Goal: Task Accomplishment & Management: Manage account settings

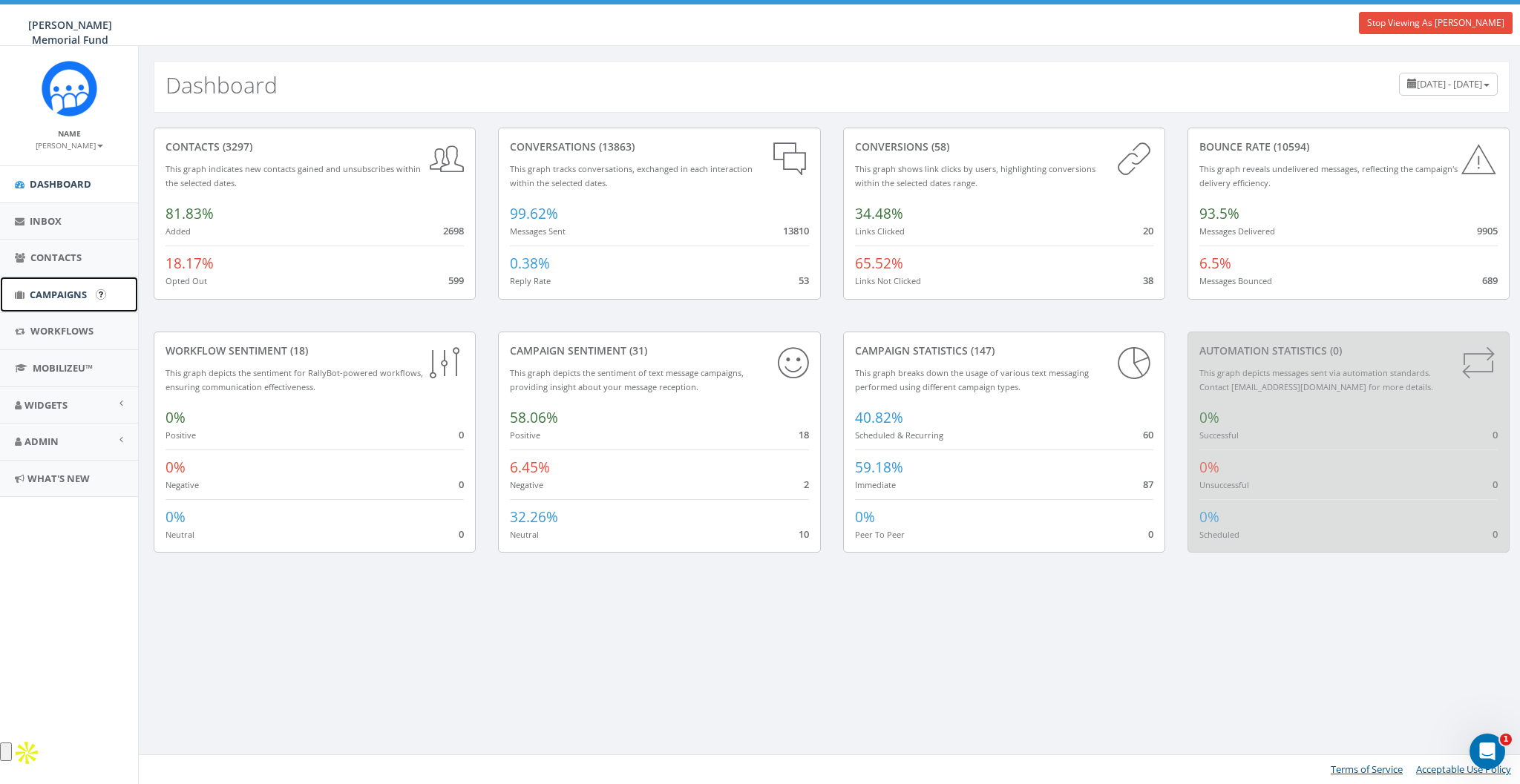
click at [50, 294] on span "Campaigns" at bounding box center [58, 294] width 57 height 14
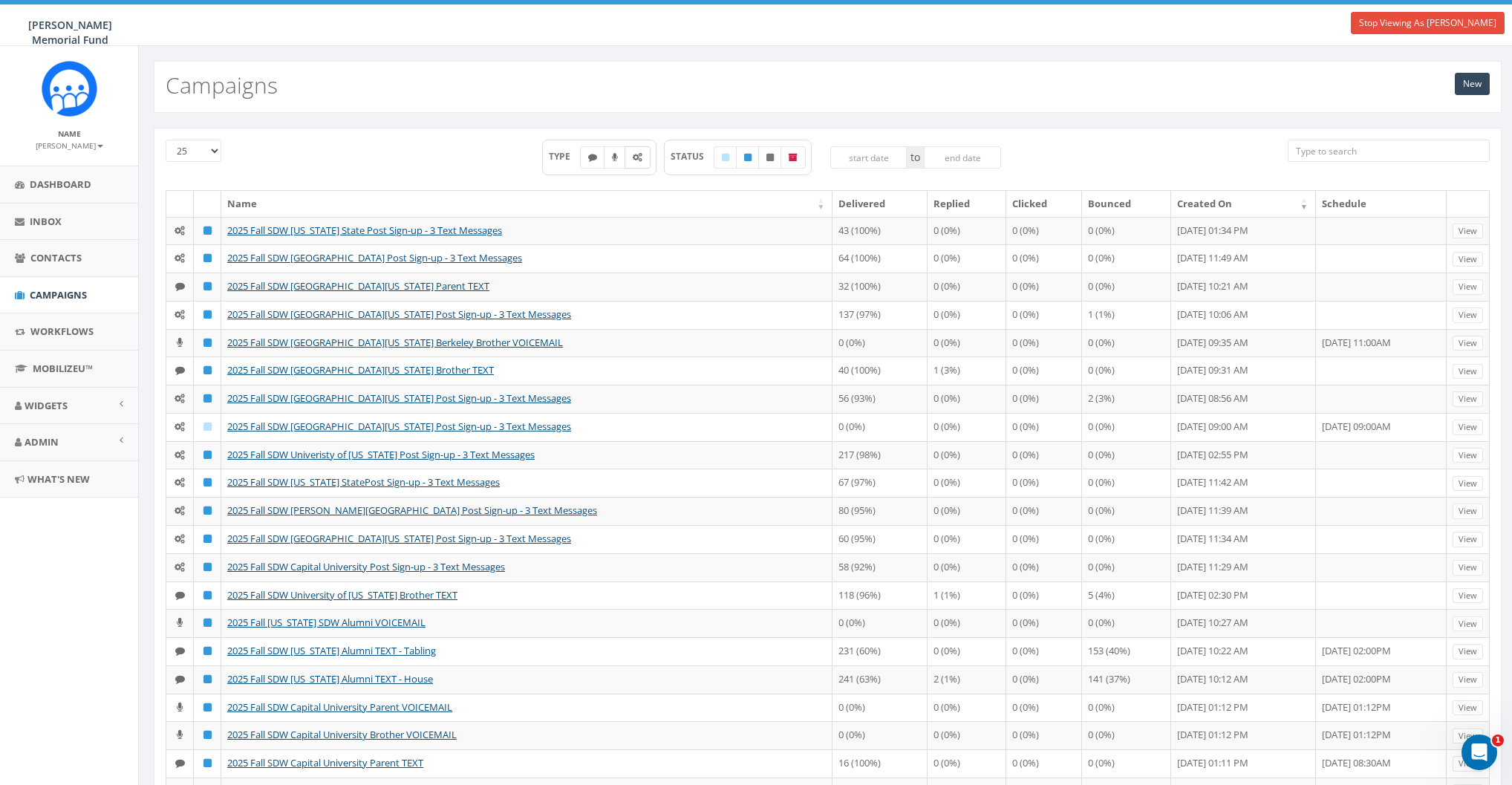
click at [635, 156] on icon at bounding box center [637, 157] width 9 height 9
checkbox input "true"
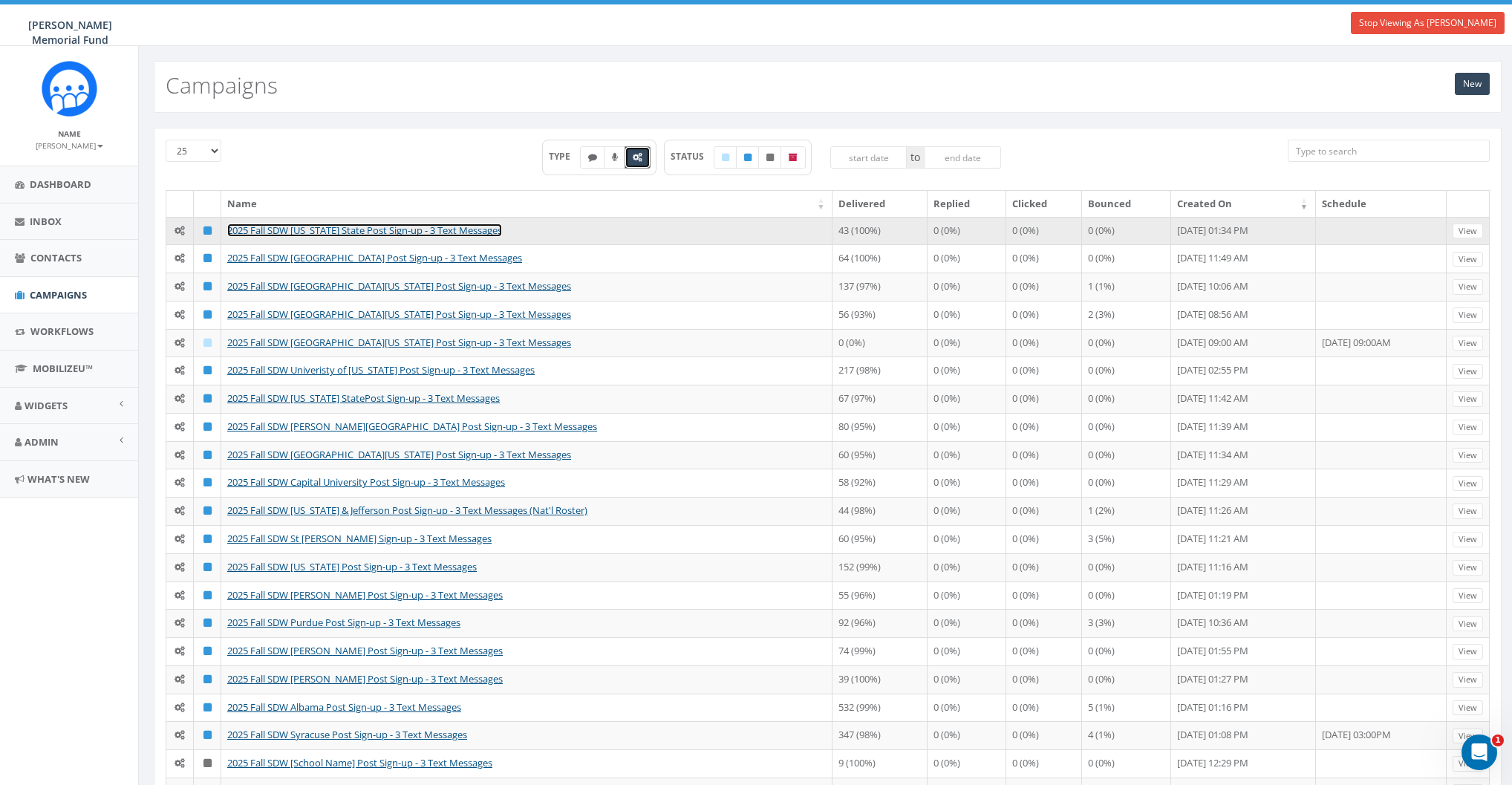
click at [385, 226] on link "2025 Fall SDW [US_STATE] State Post Sign-up - 3 Text Messages" at bounding box center [365, 231] width 275 height 14
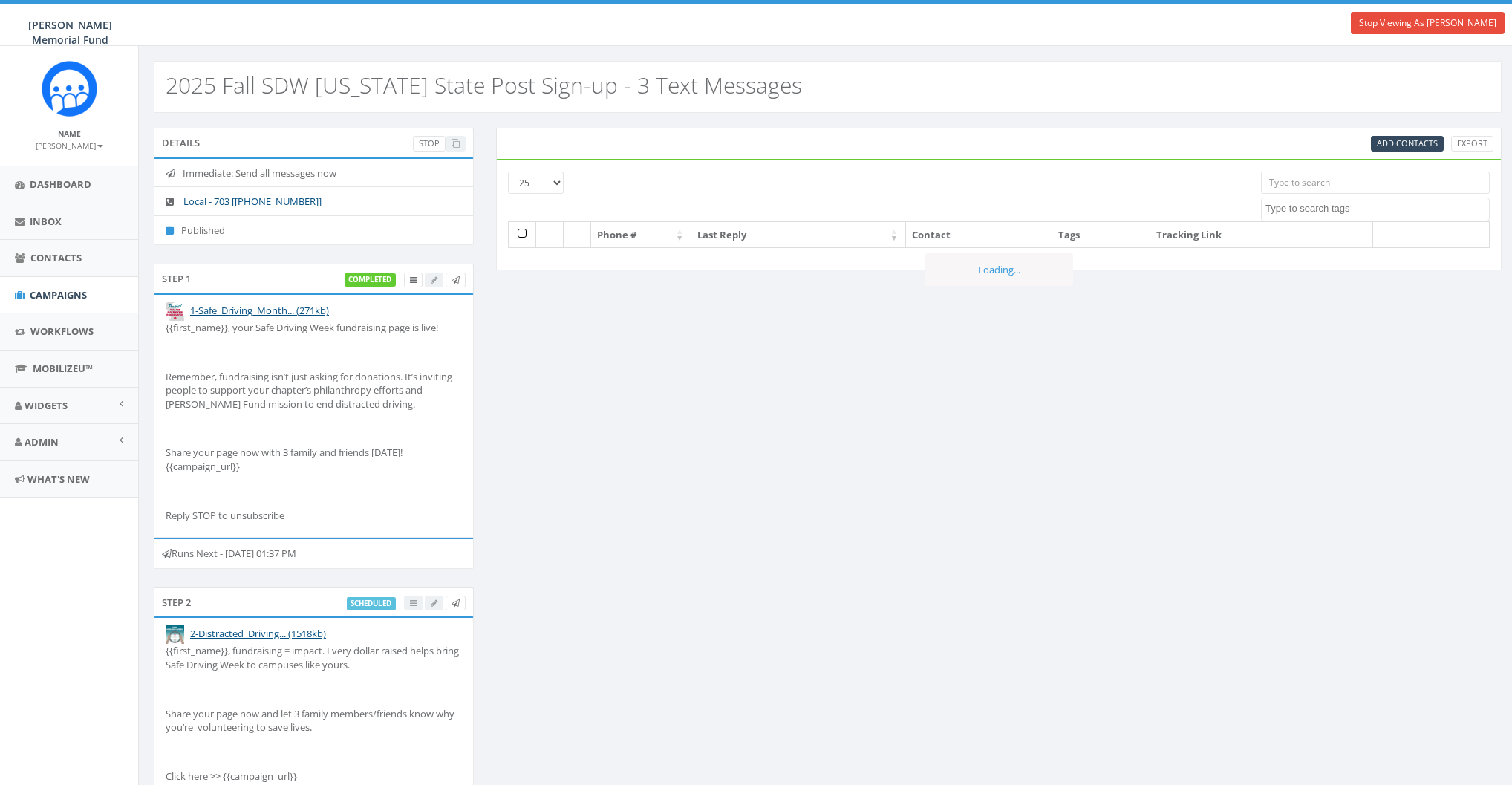
select select
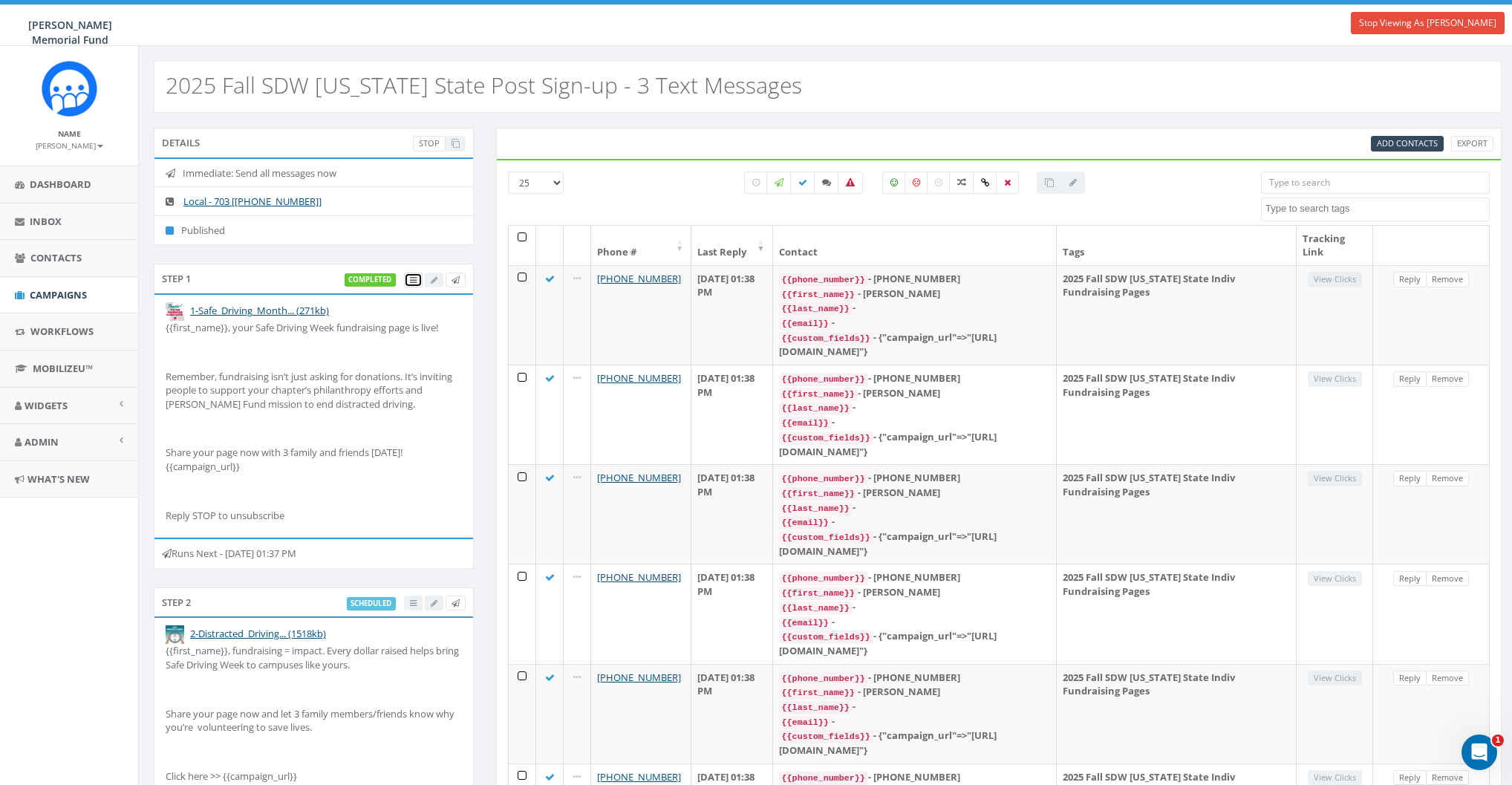
click at [416, 279] on icon at bounding box center [413, 280] width 7 height 9
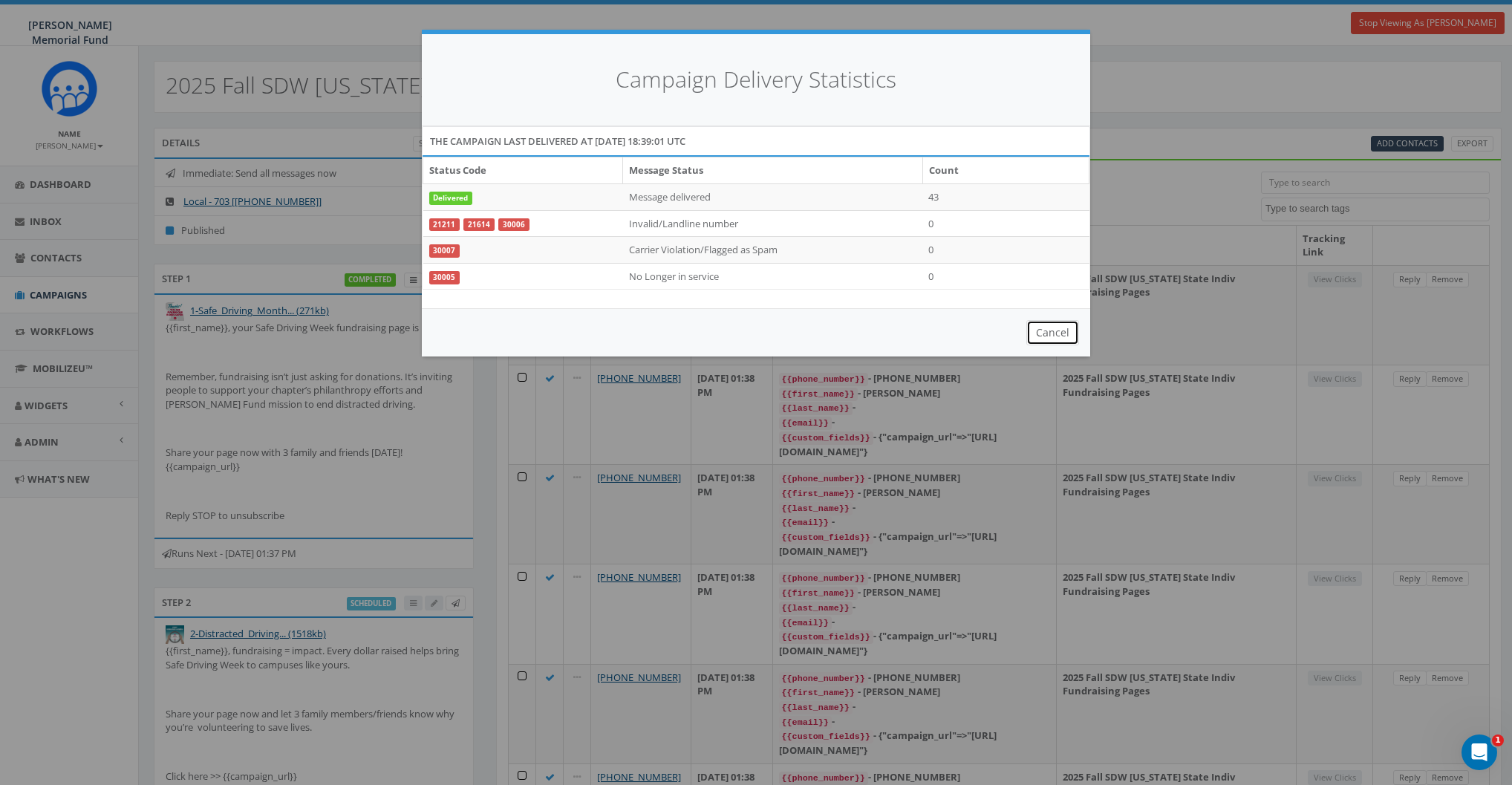
click at [1072, 331] on button "Cancel" at bounding box center [1053, 333] width 53 height 26
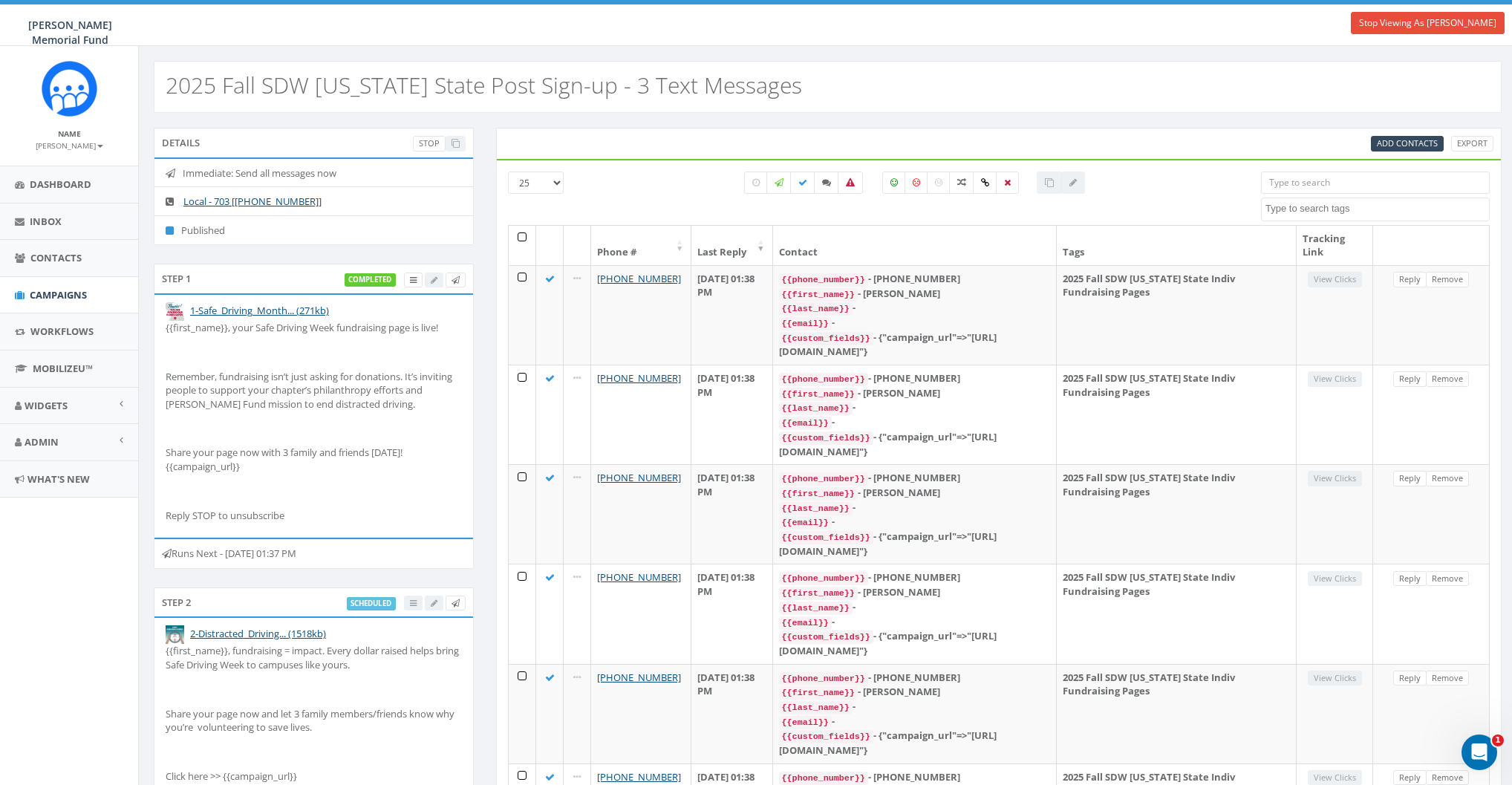
click at [227, 607] on div "Step 2 scheduled" at bounding box center [314, 602] width 320 height 30
click at [413, 279] on icon at bounding box center [413, 280] width 7 height 9
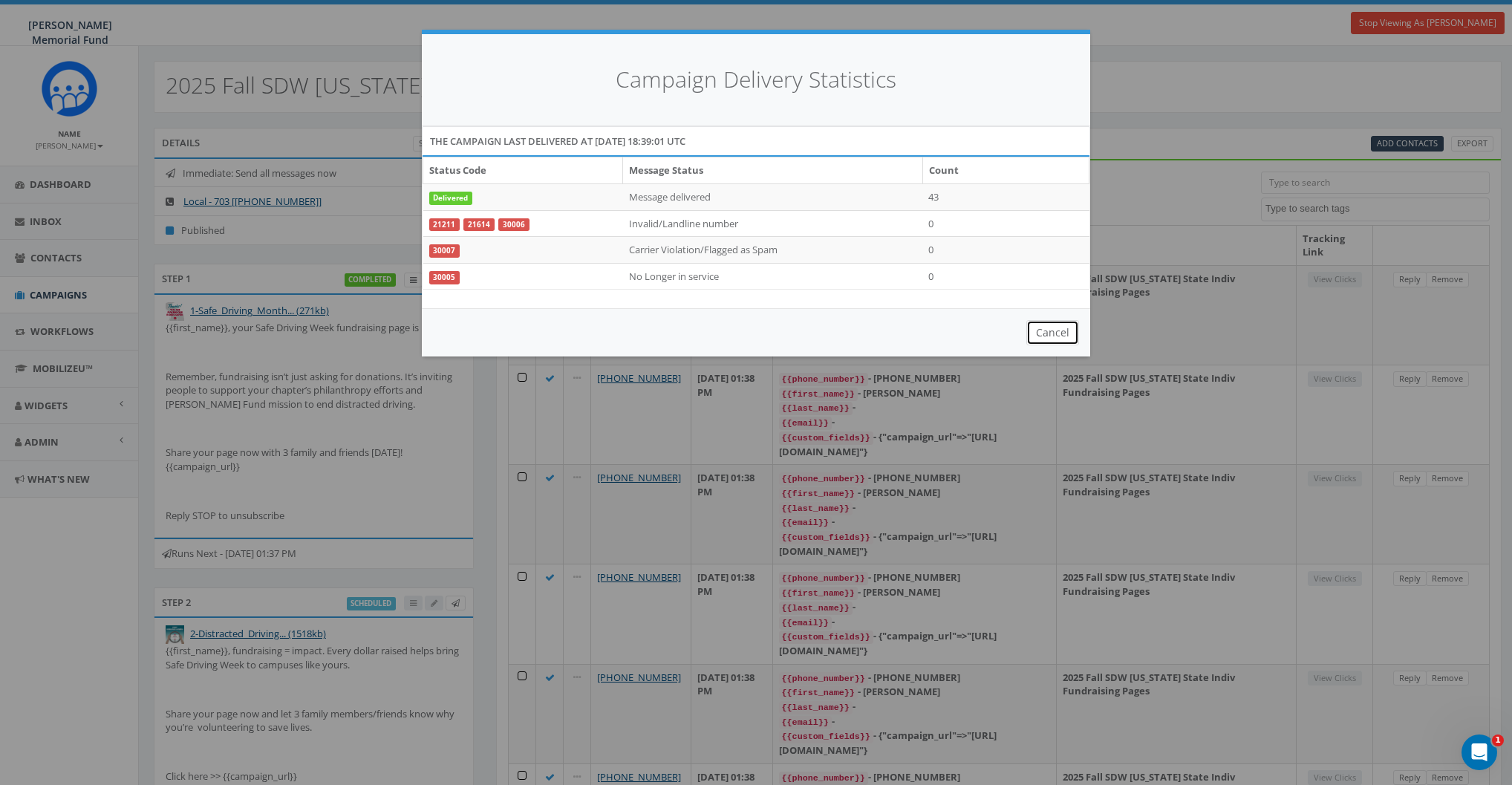
click at [1044, 338] on button "Cancel" at bounding box center [1053, 333] width 53 height 26
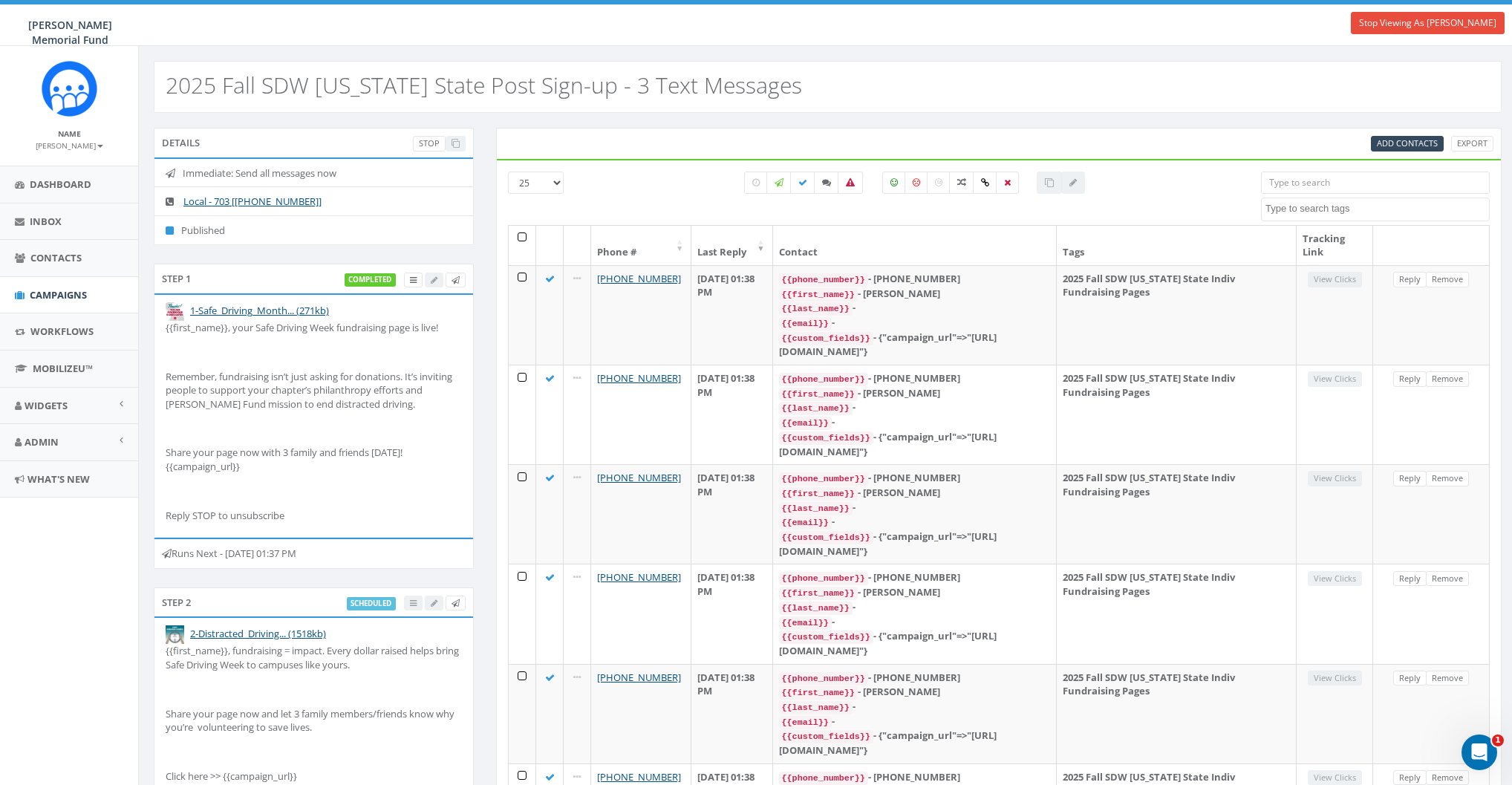
click at [412, 602] on div "scheduled" at bounding box center [407, 603] width 120 height 15
click at [410, 603] on div "scheduled" at bounding box center [407, 603] width 120 height 15
click at [40, 259] on span "Contacts" at bounding box center [56, 258] width 51 height 14
click at [40, 289] on span "Campaigns" at bounding box center [58, 295] width 57 height 14
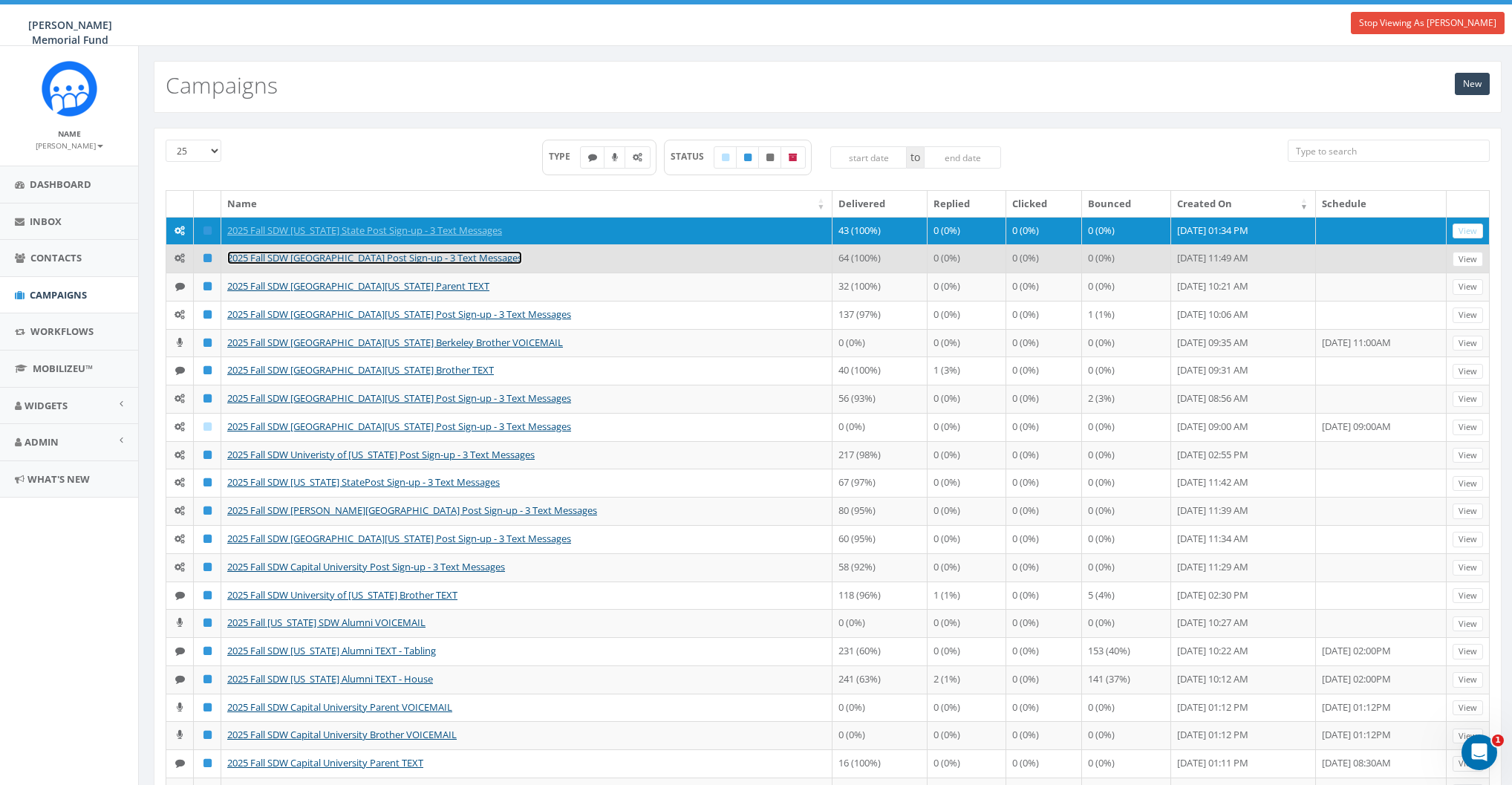
click at [285, 260] on link "2025 Fall SDW Rochester Institute of Technology Post Sign-up - 3 Text Messages" at bounding box center [374, 258] width 295 height 14
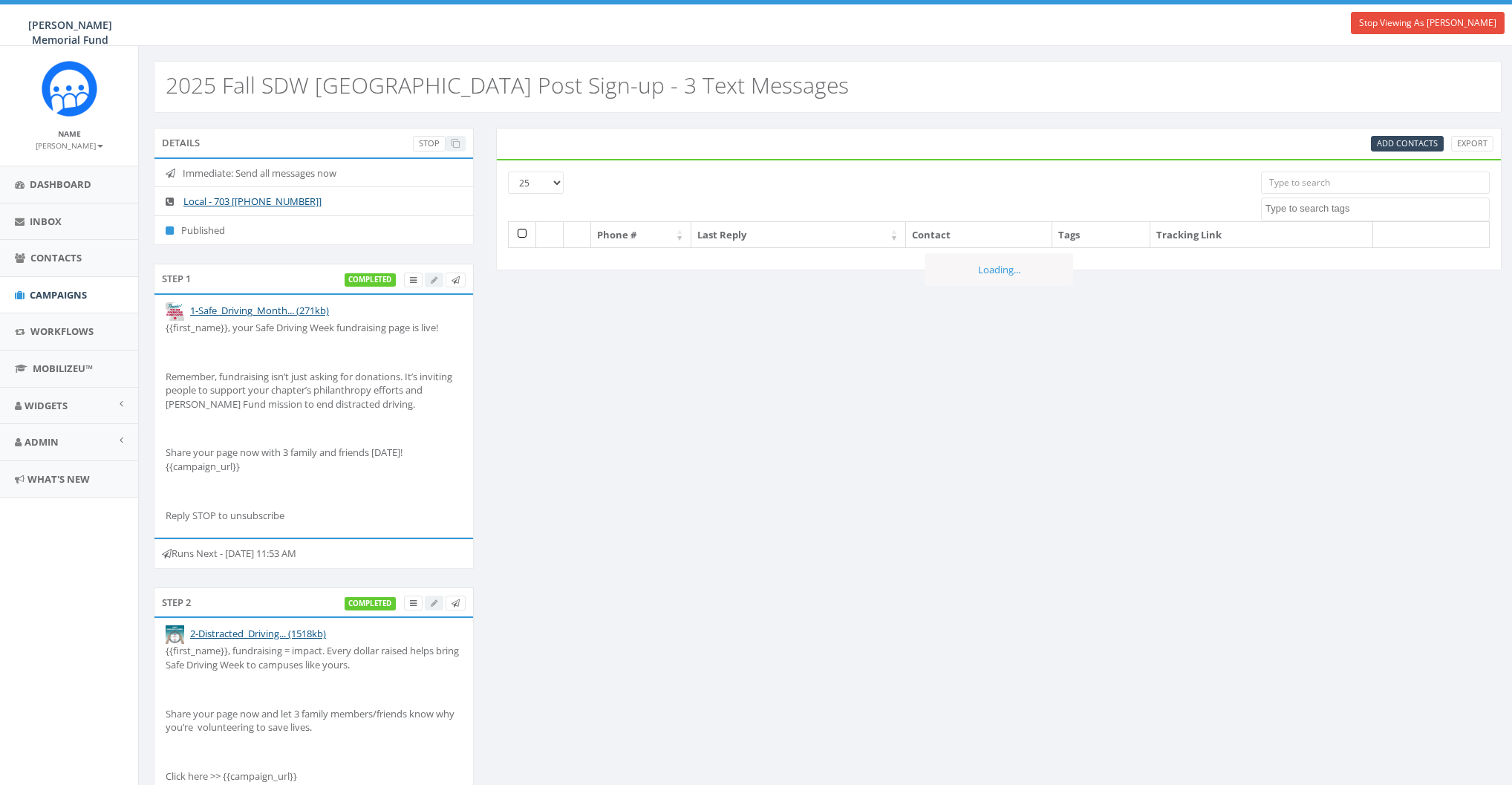
select select
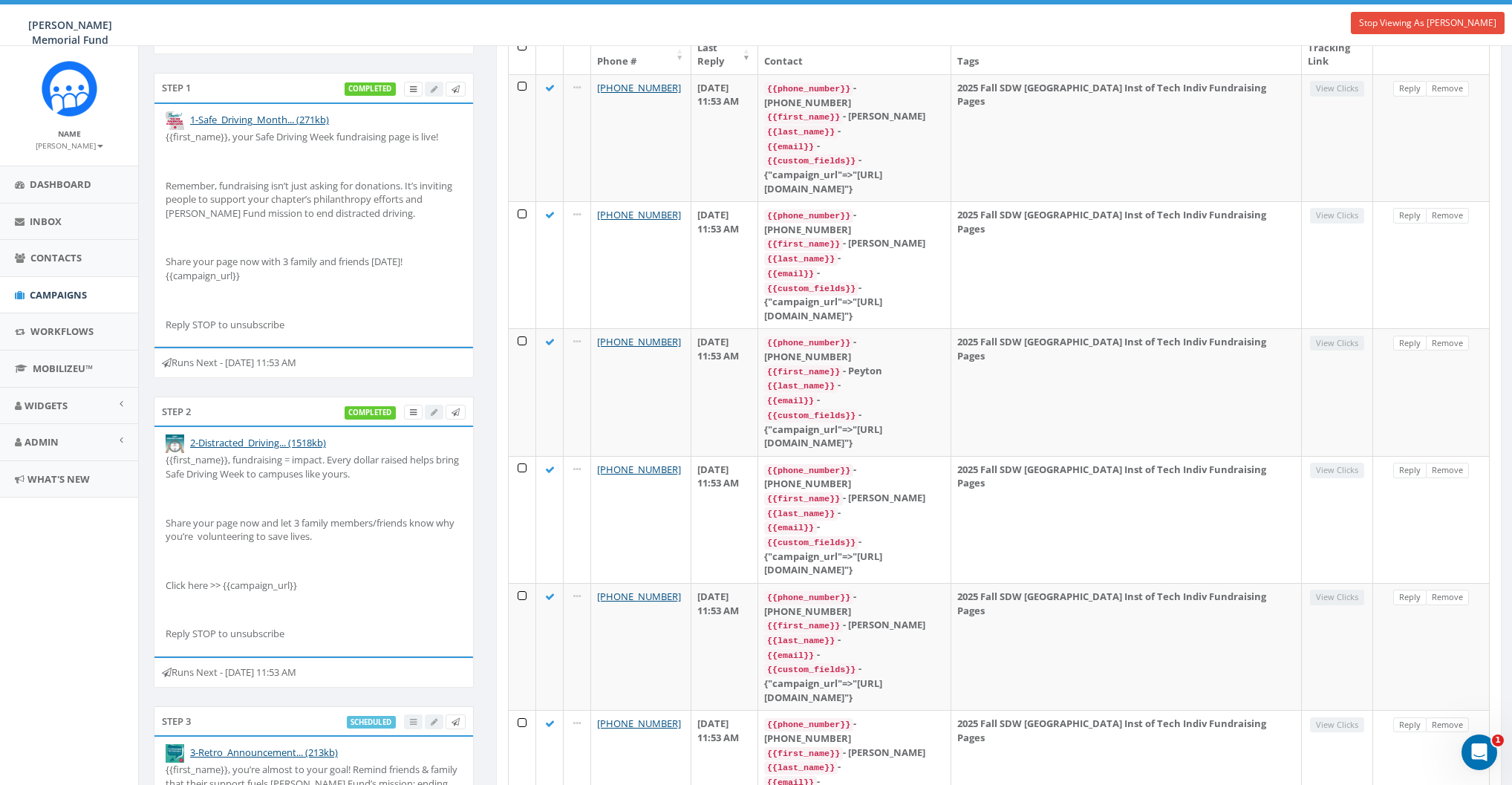
scroll to position [191, 0]
click at [411, 411] on icon at bounding box center [413, 412] width 7 height 9
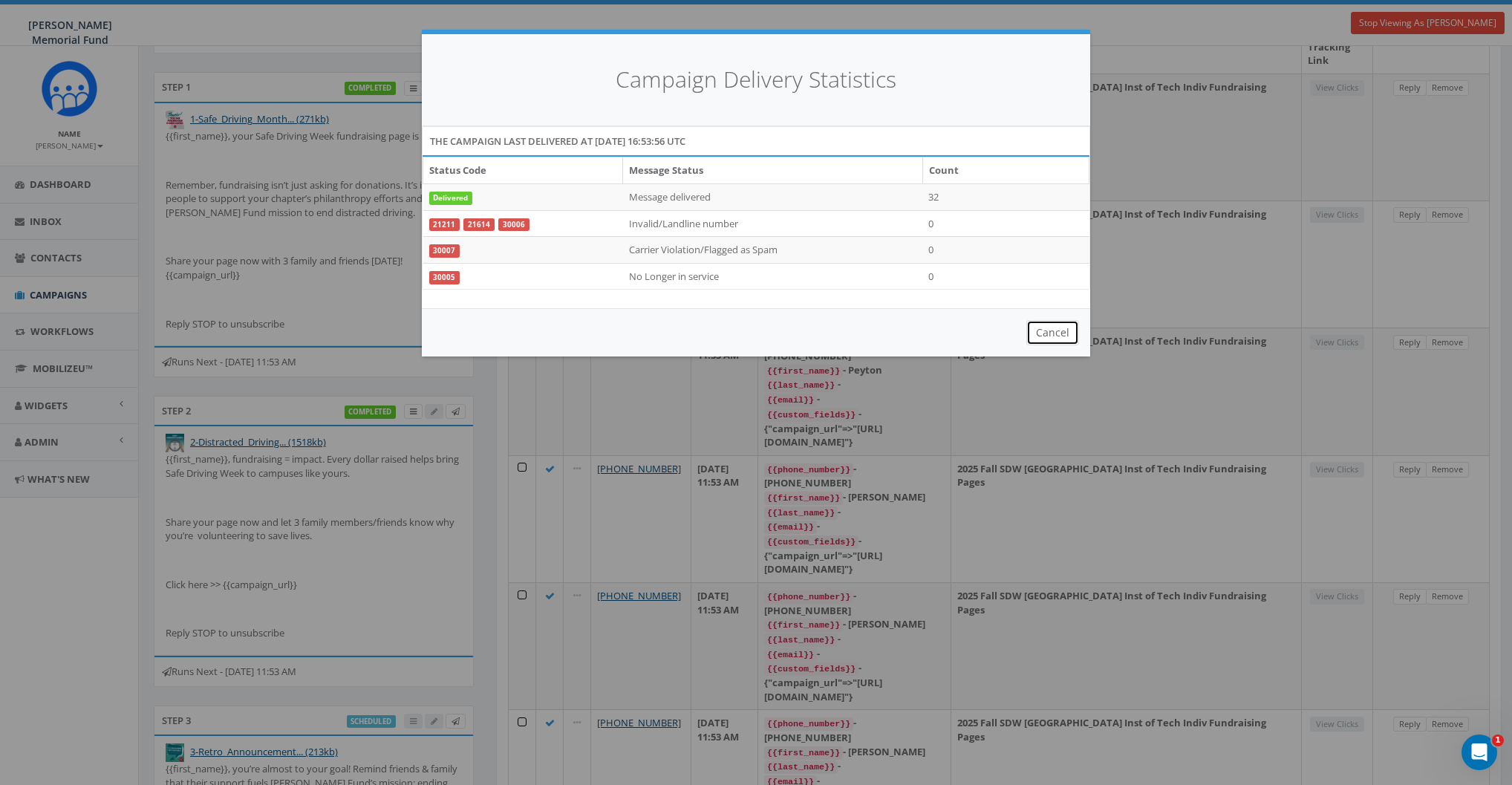
click at [1040, 332] on button "Cancel" at bounding box center [1053, 333] width 53 height 26
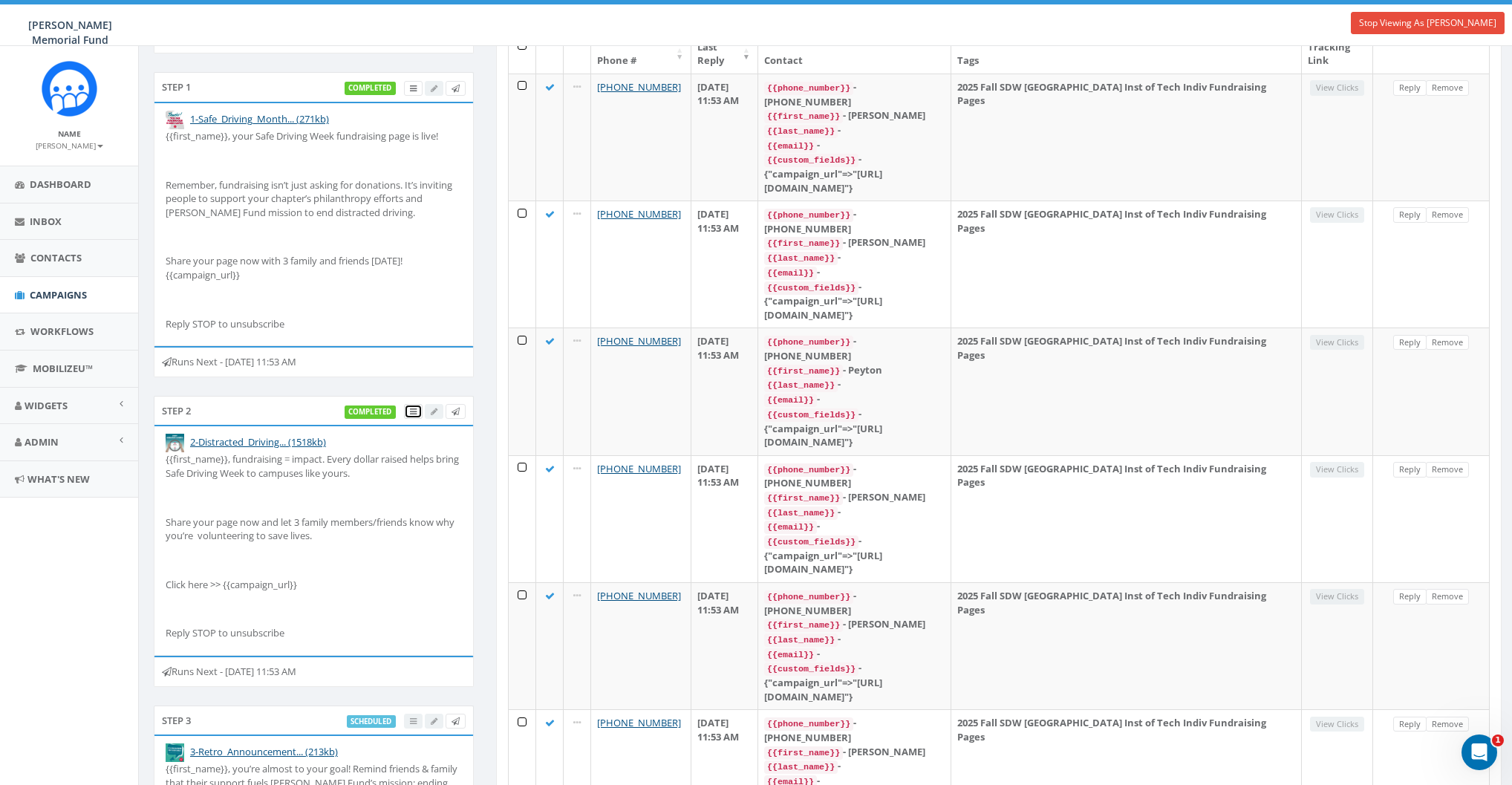
click at [411, 412] on icon at bounding box center [413, 412] width 7 height 9
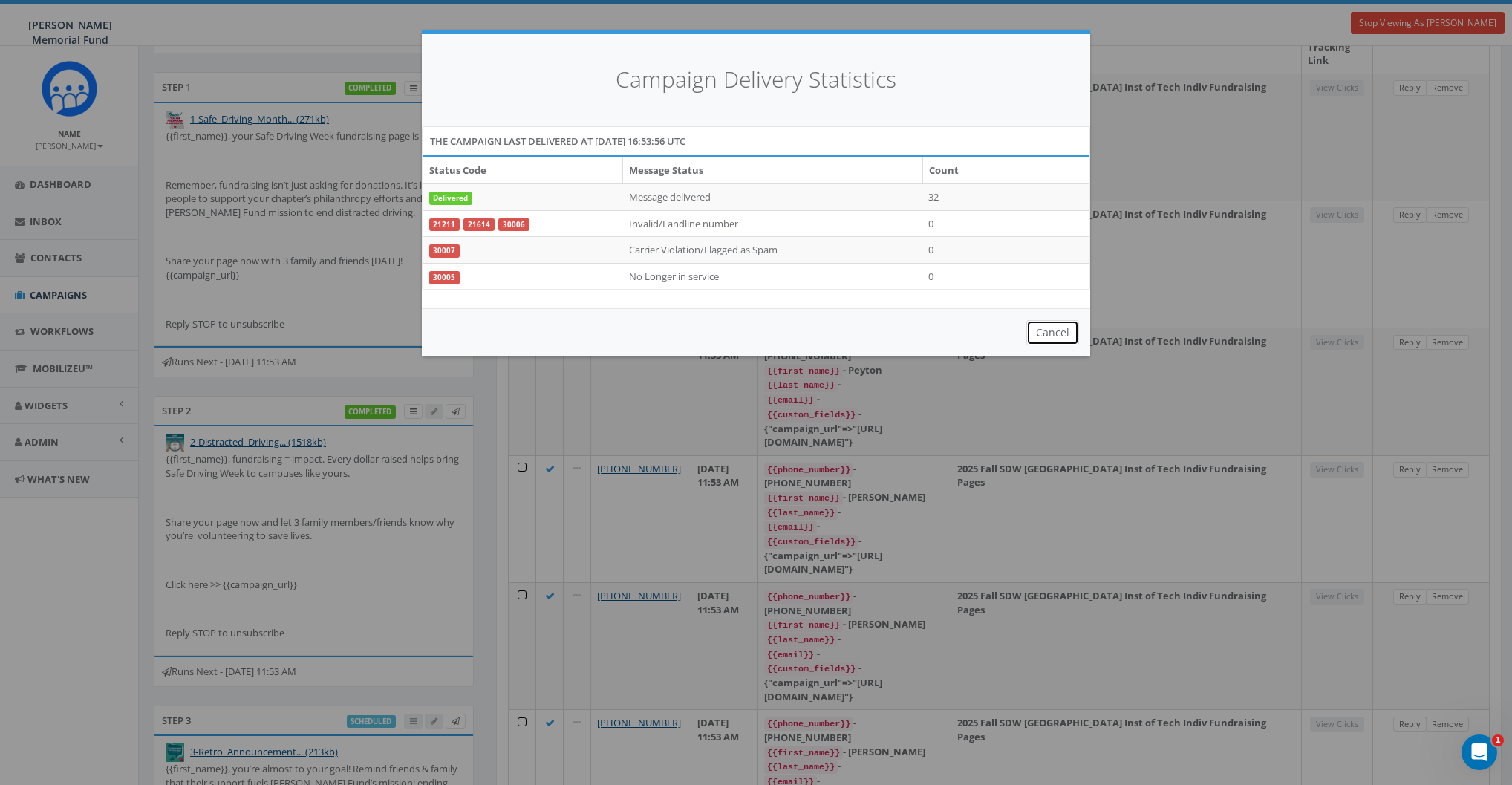
click at [1064, 330] on button "Cancel" at bounding box center [1053, 333] width 53 height 26
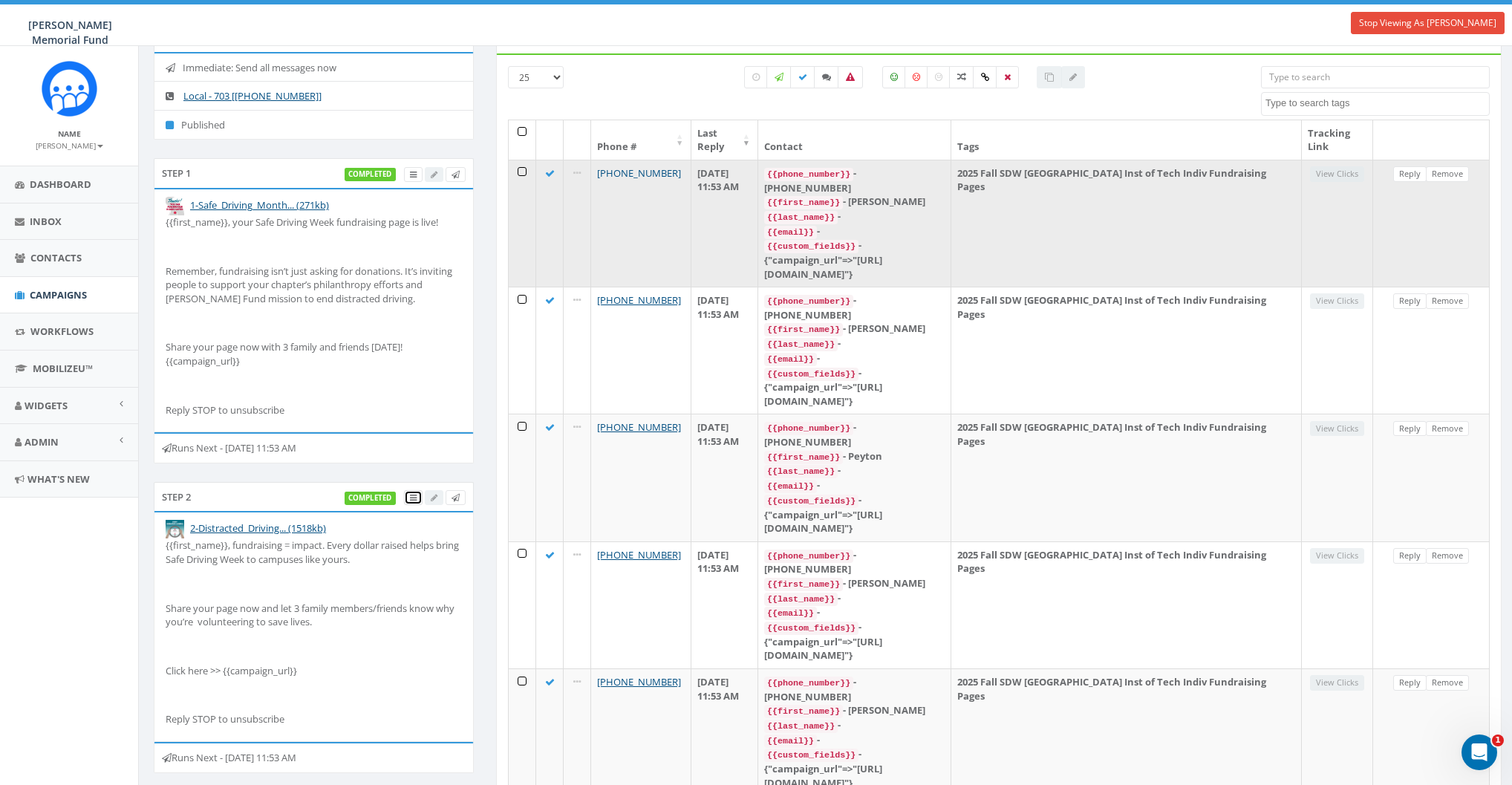
scroll to position [0, 0]
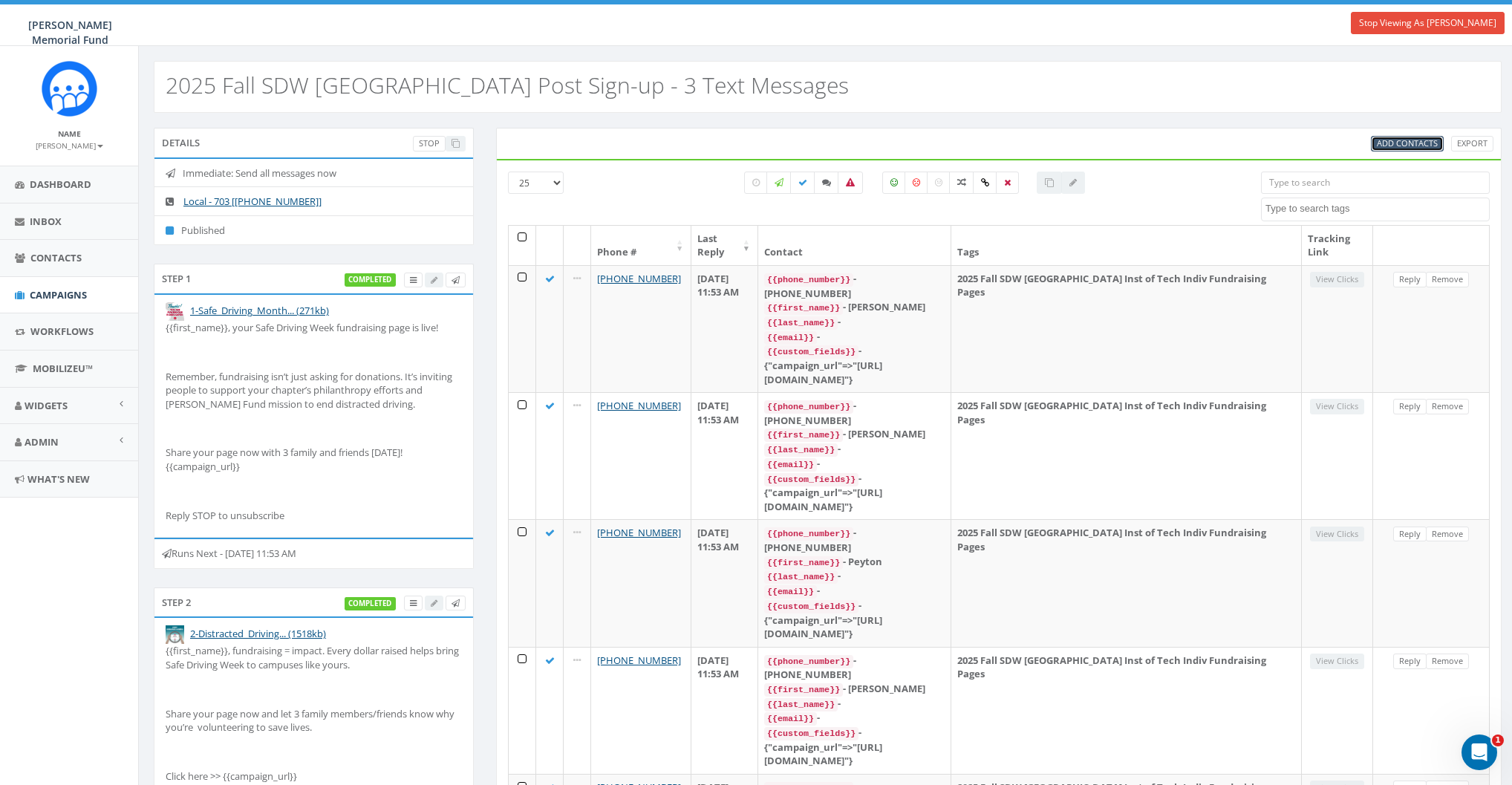
click at [1399, 139] on span "Add Contacts" at bounding box center [1407, 143] width 61 height 11
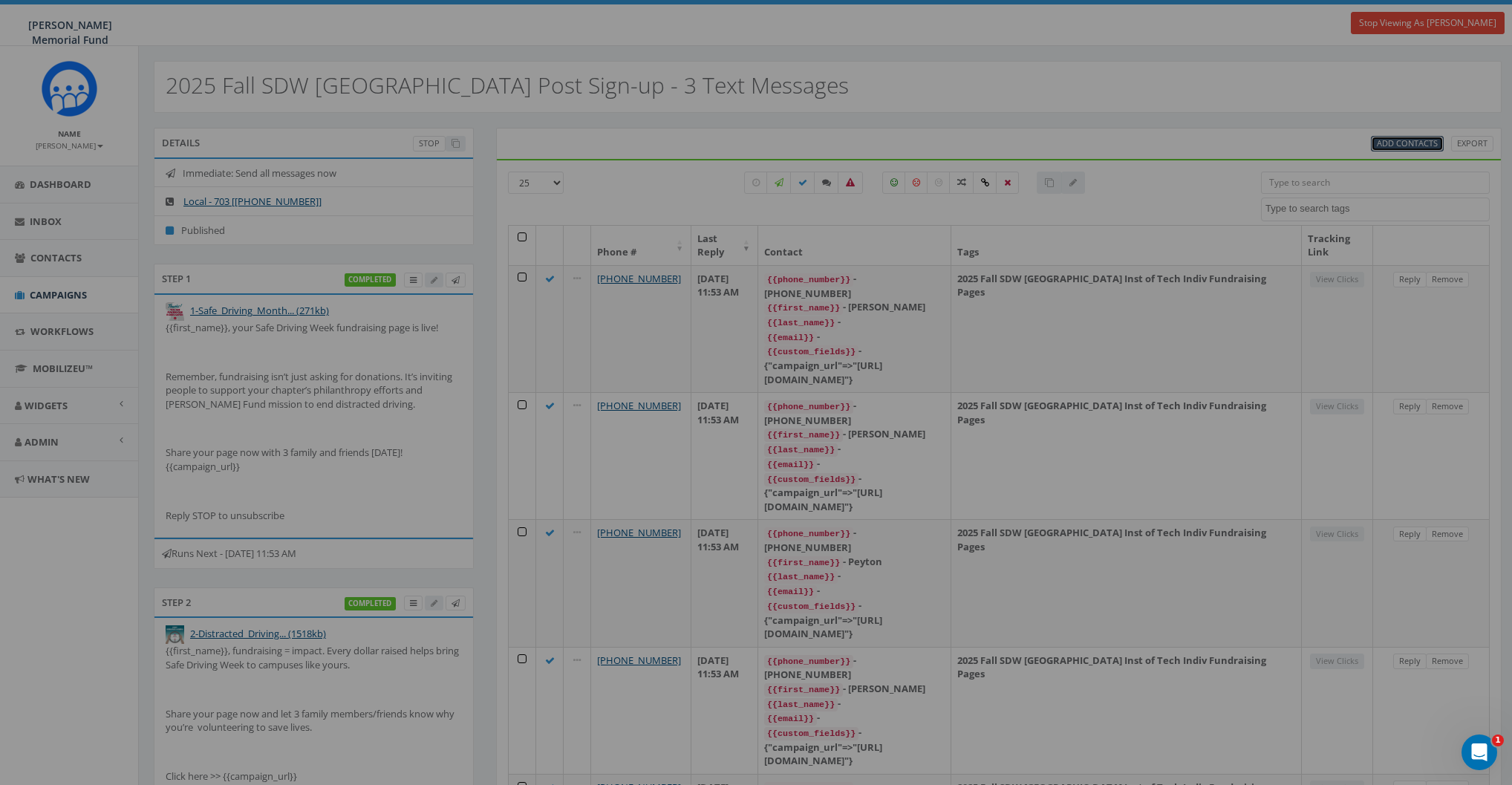
select select
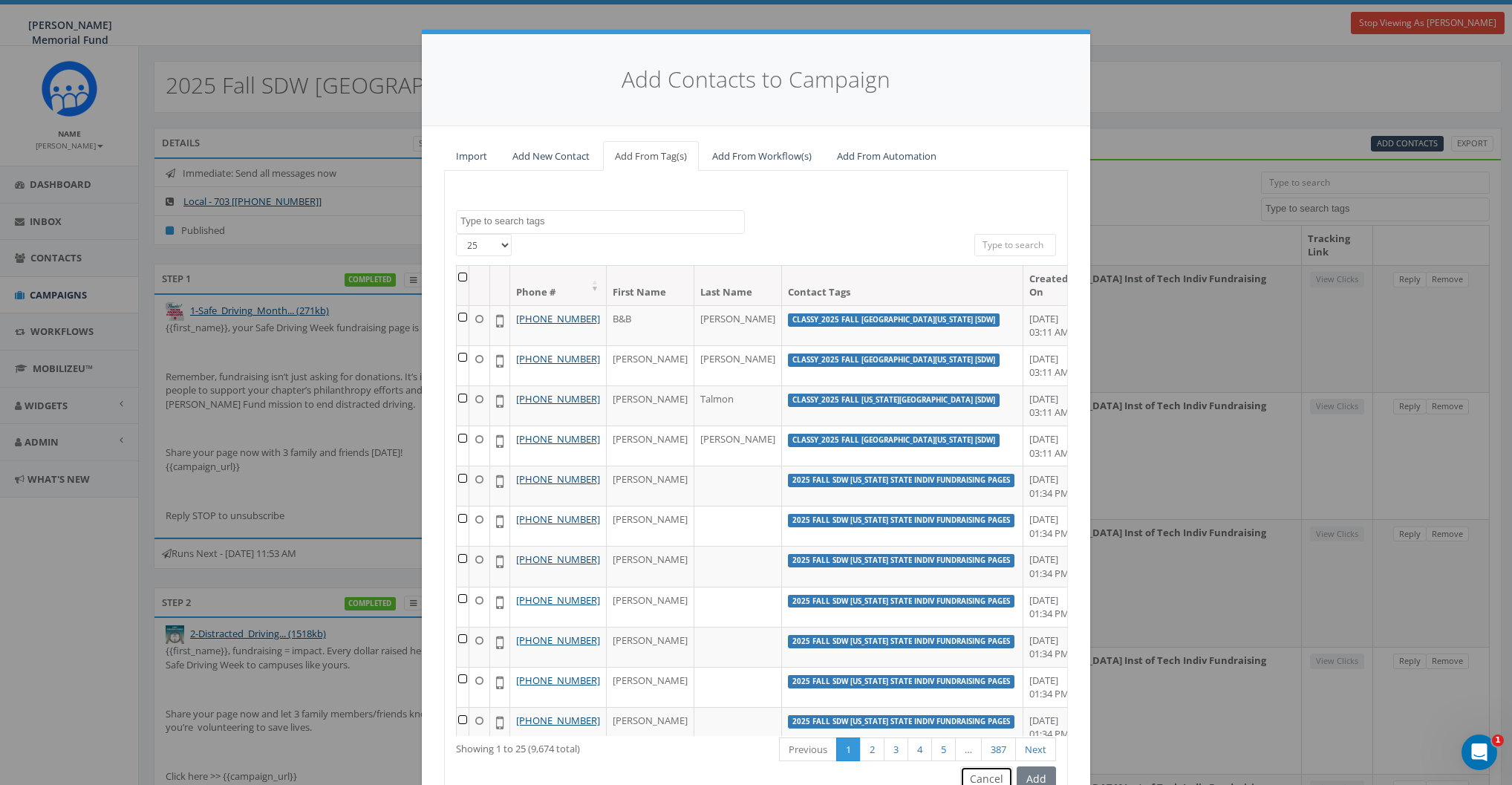
click at [983, 775] on button "Cancel" at bounding box center [987, 779] width 53 height 26
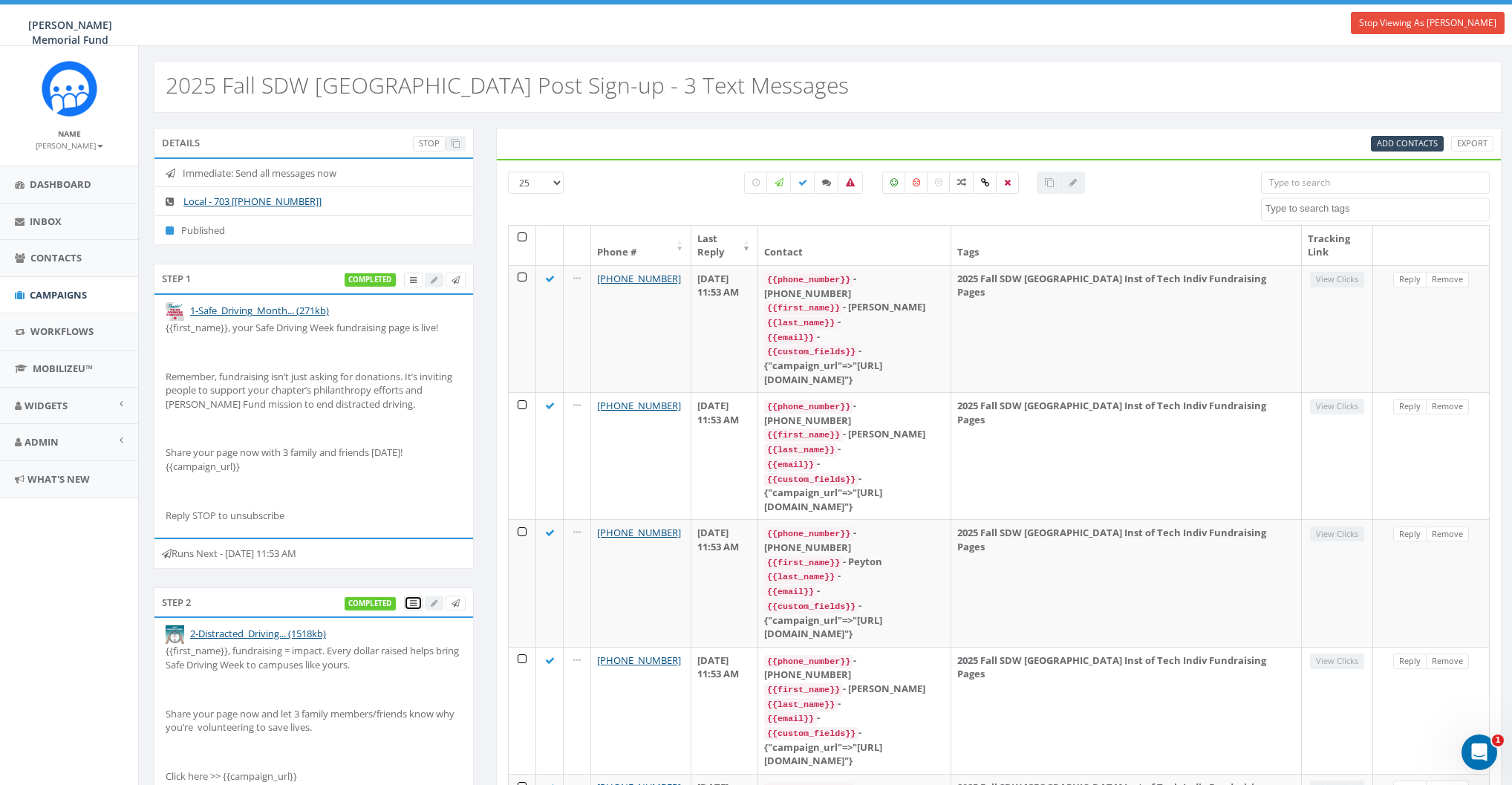
click at [408, 604] on link at bounding box center [413, 603] width 19 height 15
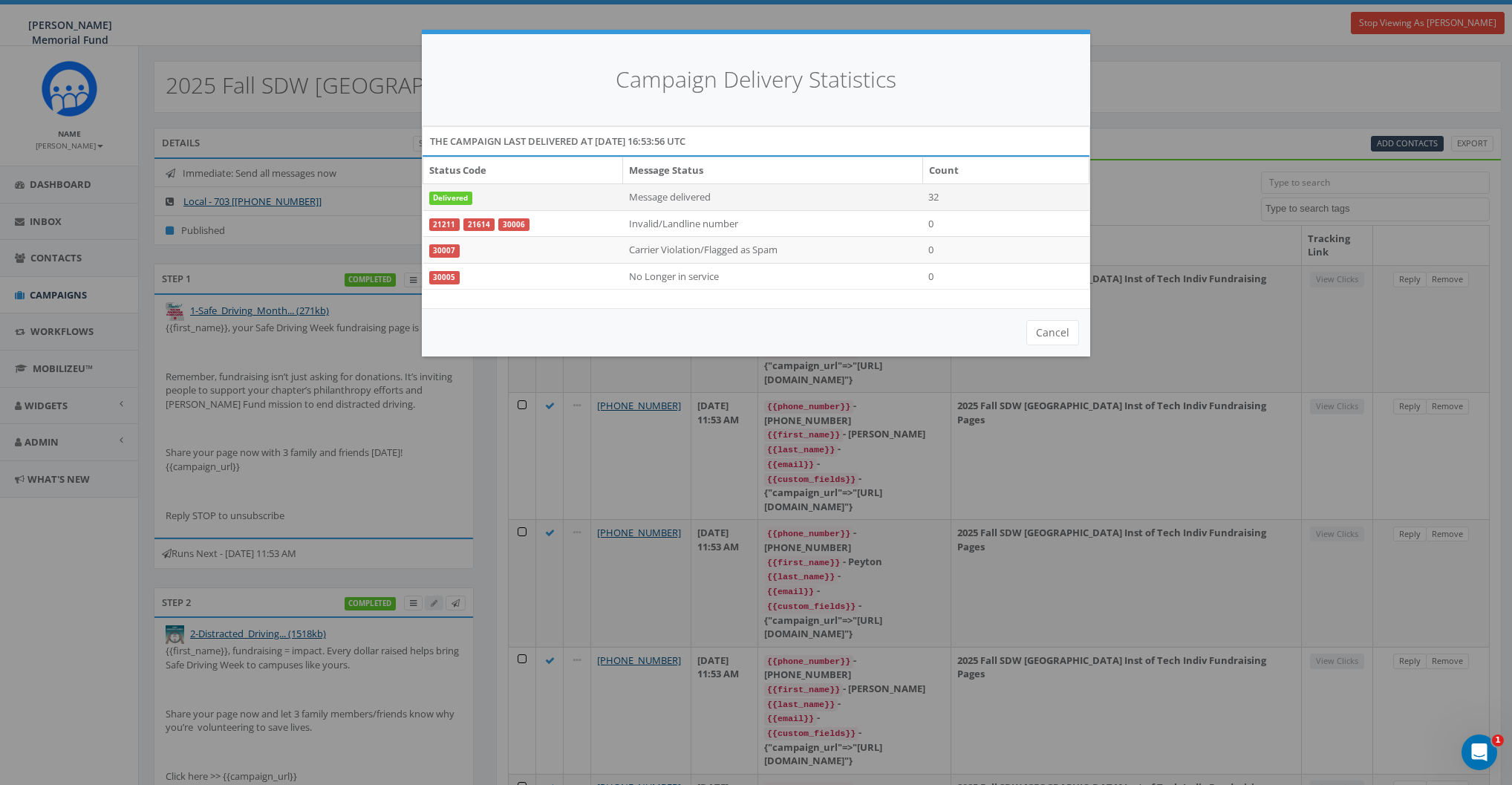
click at [935, 196] on td "32" at bounding box center [1005, 196] width 167 height 26
click at [1001, 200] on td "32" at bounding box center [1005, 196] width 167 height 26
click at [932, 194] on td "32" at bounding box center [1005, 196] width 167 height 26
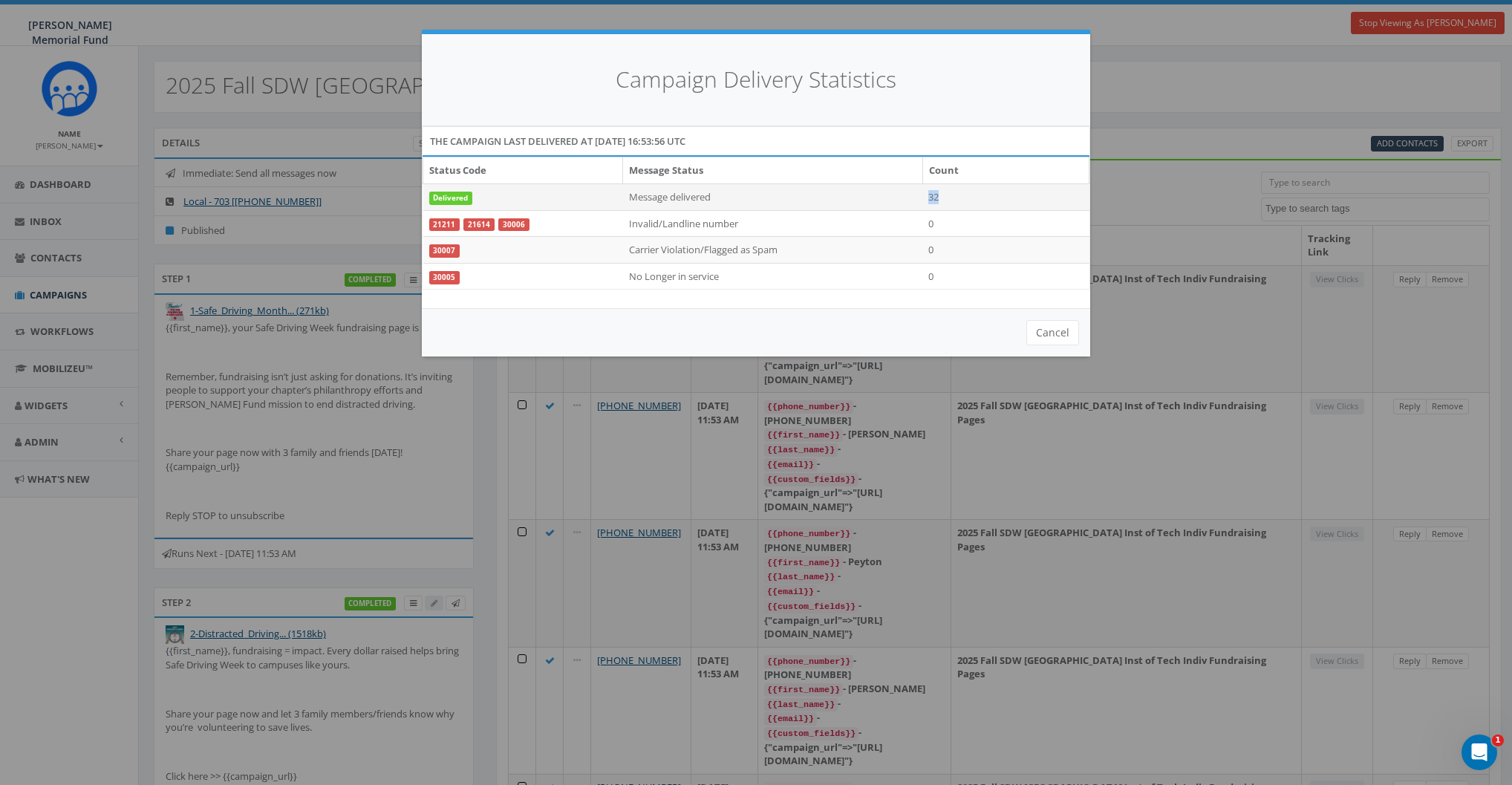
click at [932, 194] on td "32" at bounding box center [1005, 196] width 167 height 26
click at [1063, 332] on button "Cancel" at bounding box center [1053, 333] width 53 height 26
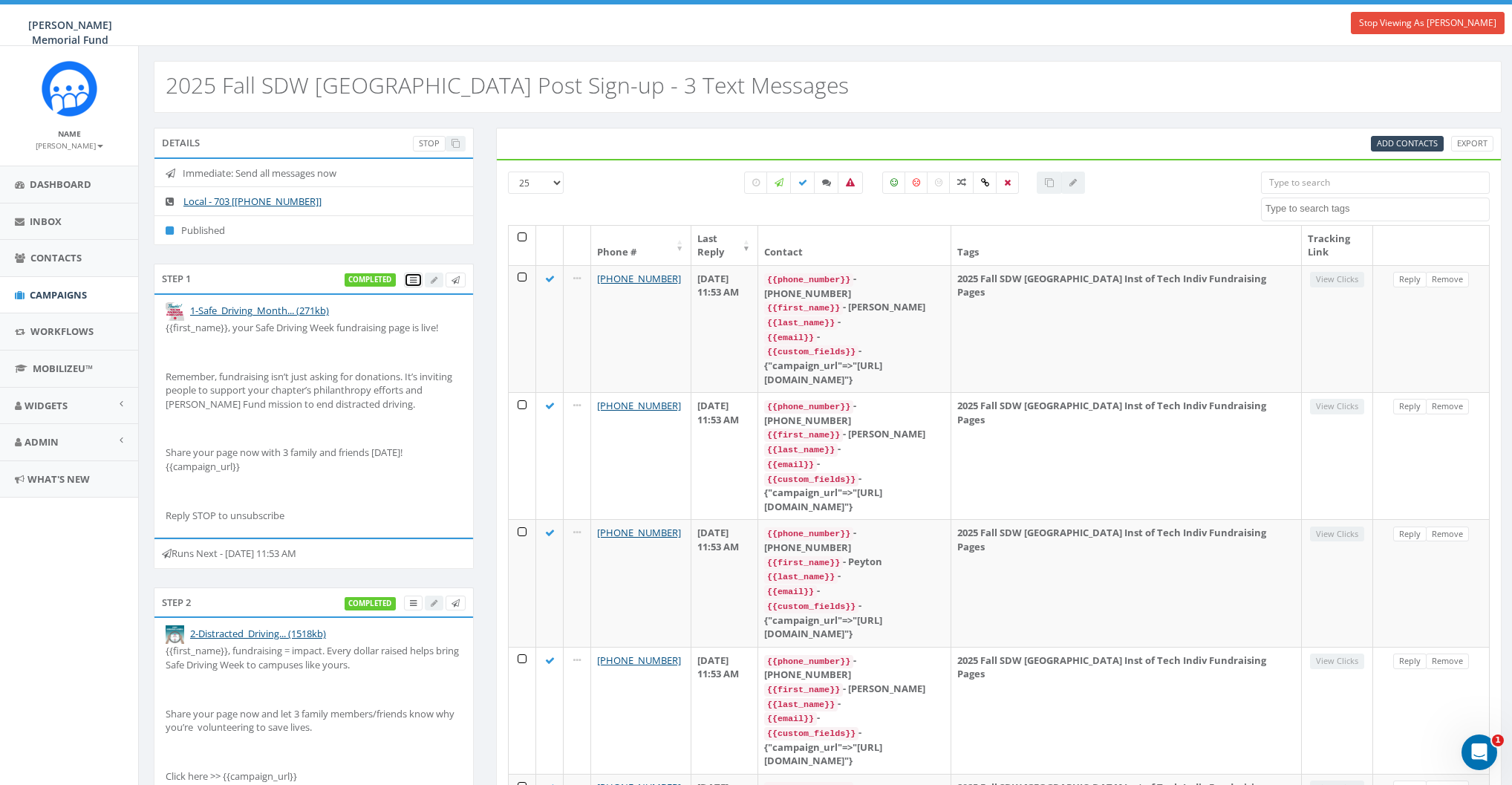
click at [407, 278] on link at bounding box center [413, 280] width 19 height 15
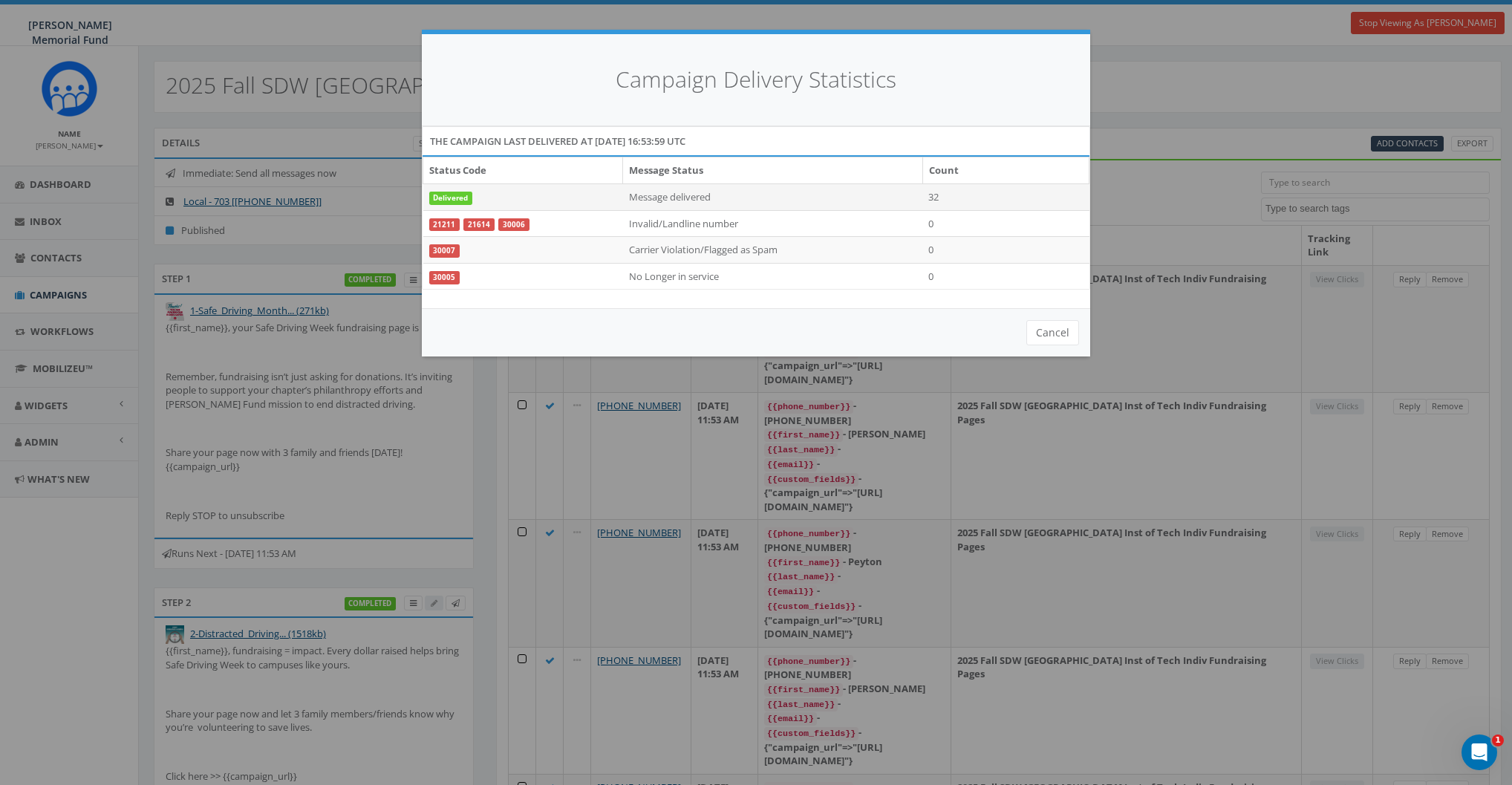
click at [934, 196] on td "32" at bounding box center [1005, 196] width 167 height 26
click at [1055, 331] on button "Cancel" at bounding box center [1053, 333] width 53 height 26
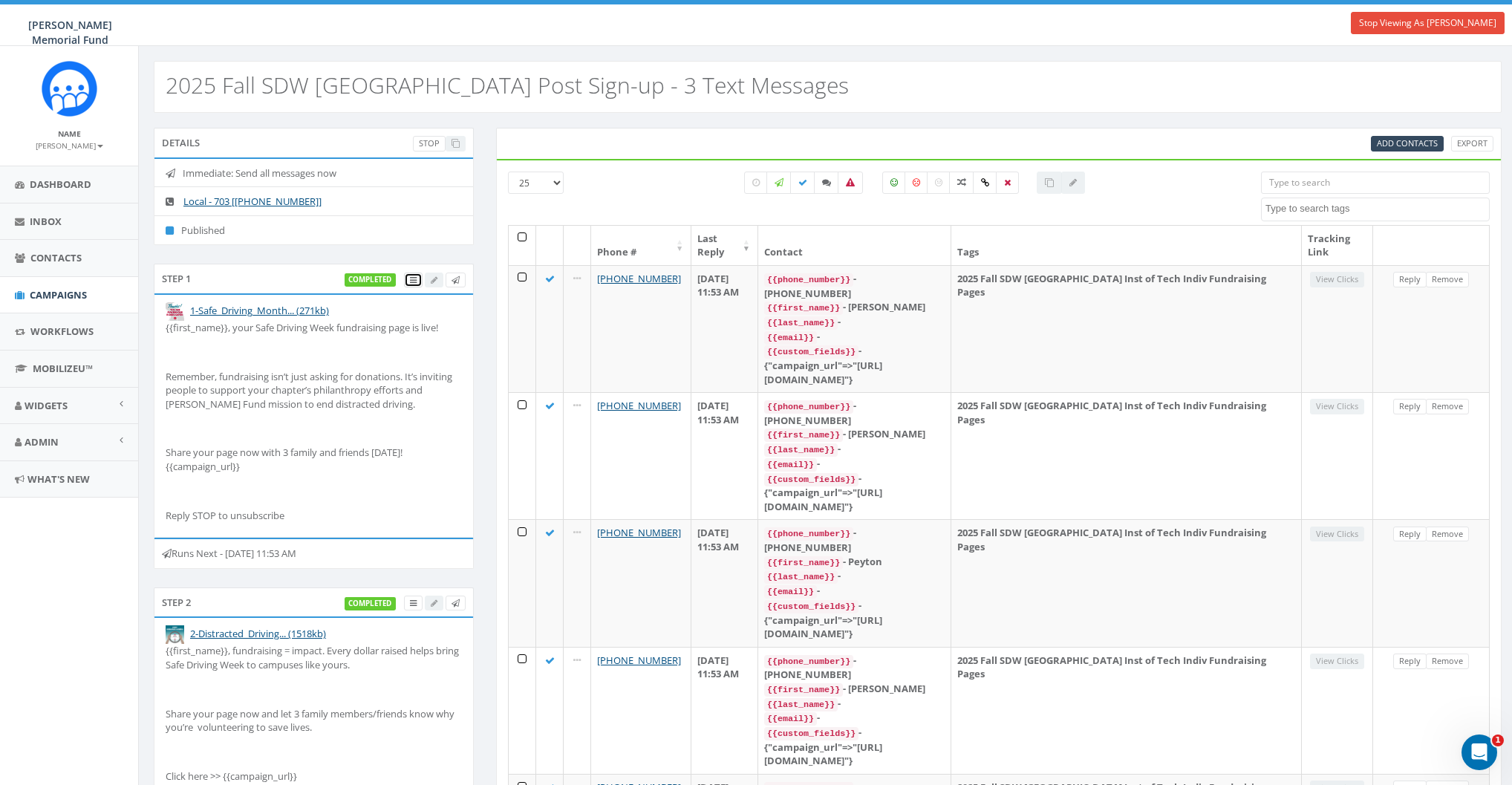
click at [407, 280] on link at bounding box center [413, 280] width 19 height 15
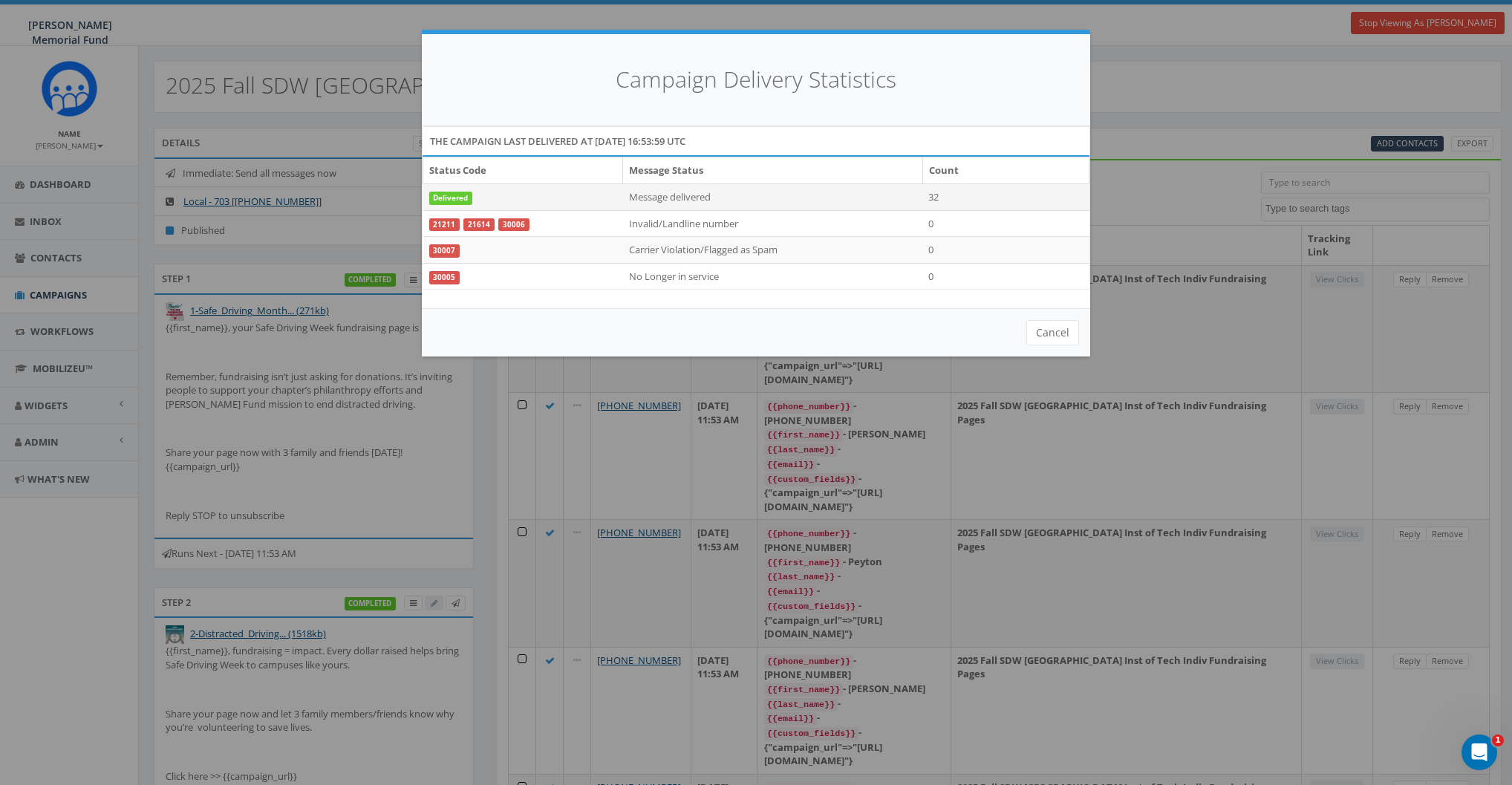
click at [936, 197] on td "32" at bounding box center [1005, 196] width 167 height 26
click at [933, 227] on td "0" at bounding box center [1005, 223] width 167 height 26
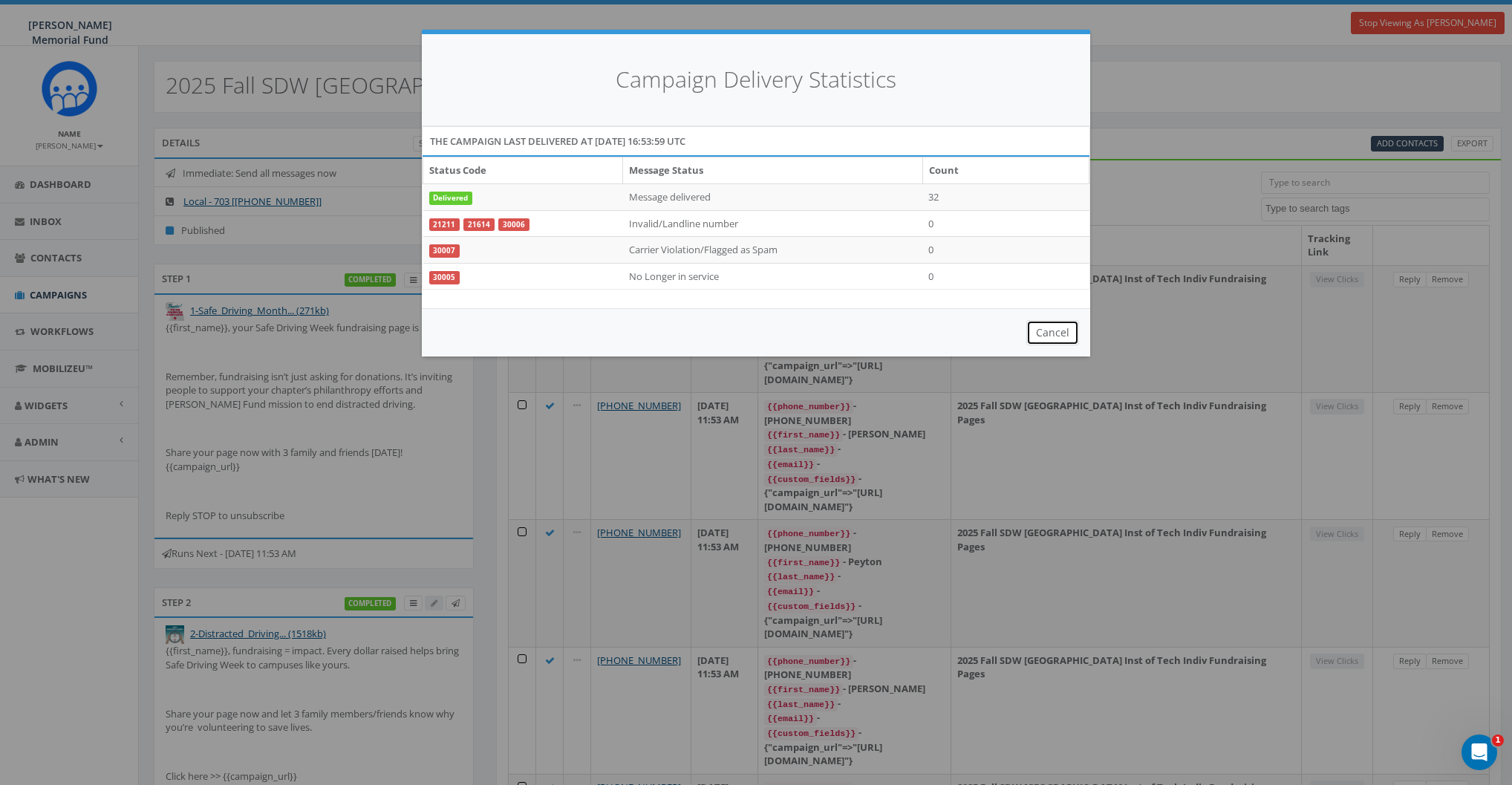
click at [1054, 335] on button "Cancel" at bounding box center [1053, 333] width 53 height 26
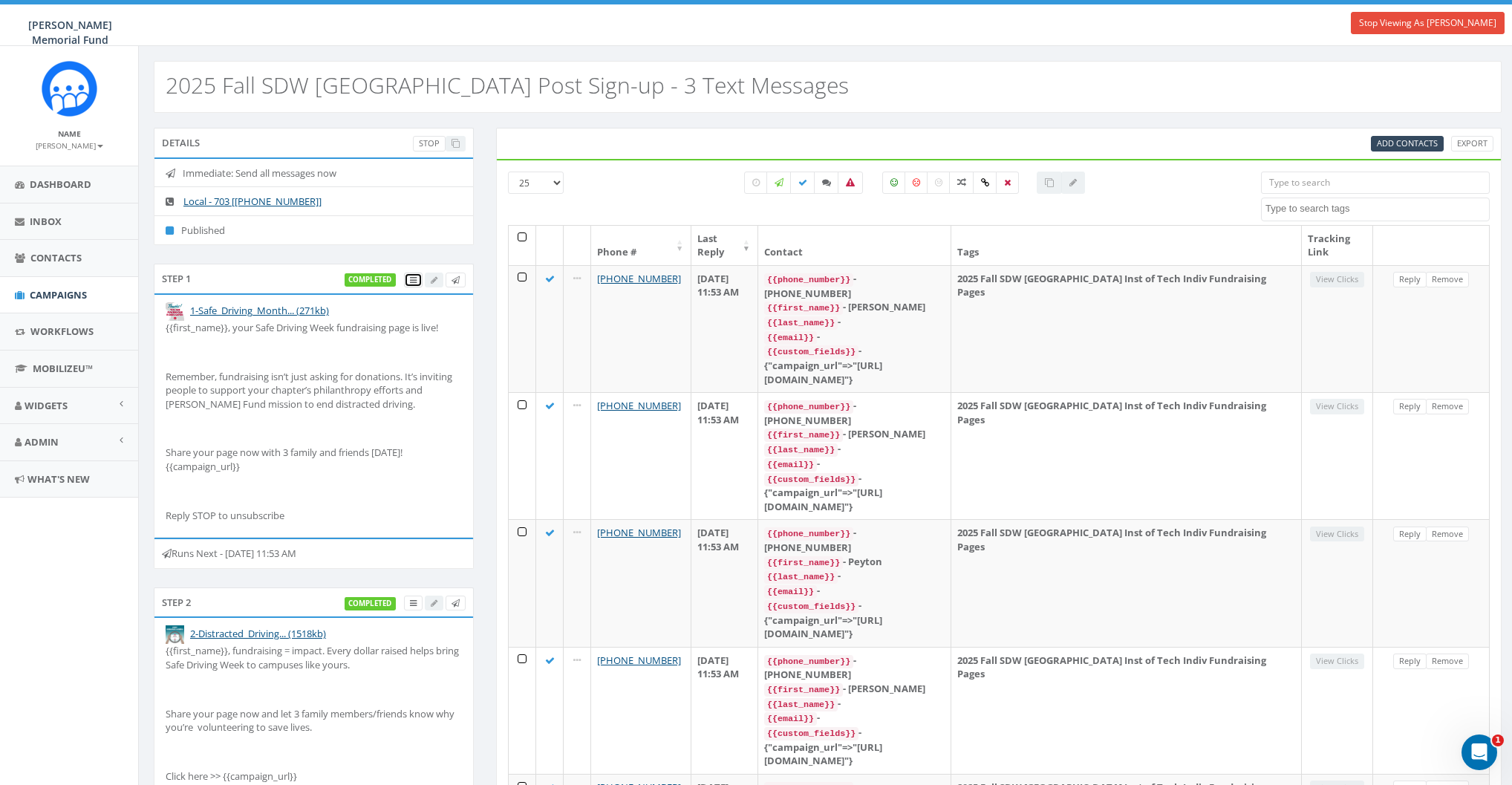
click at [414, 278] on icon at bounding box center [413, 280] width 7 height 9
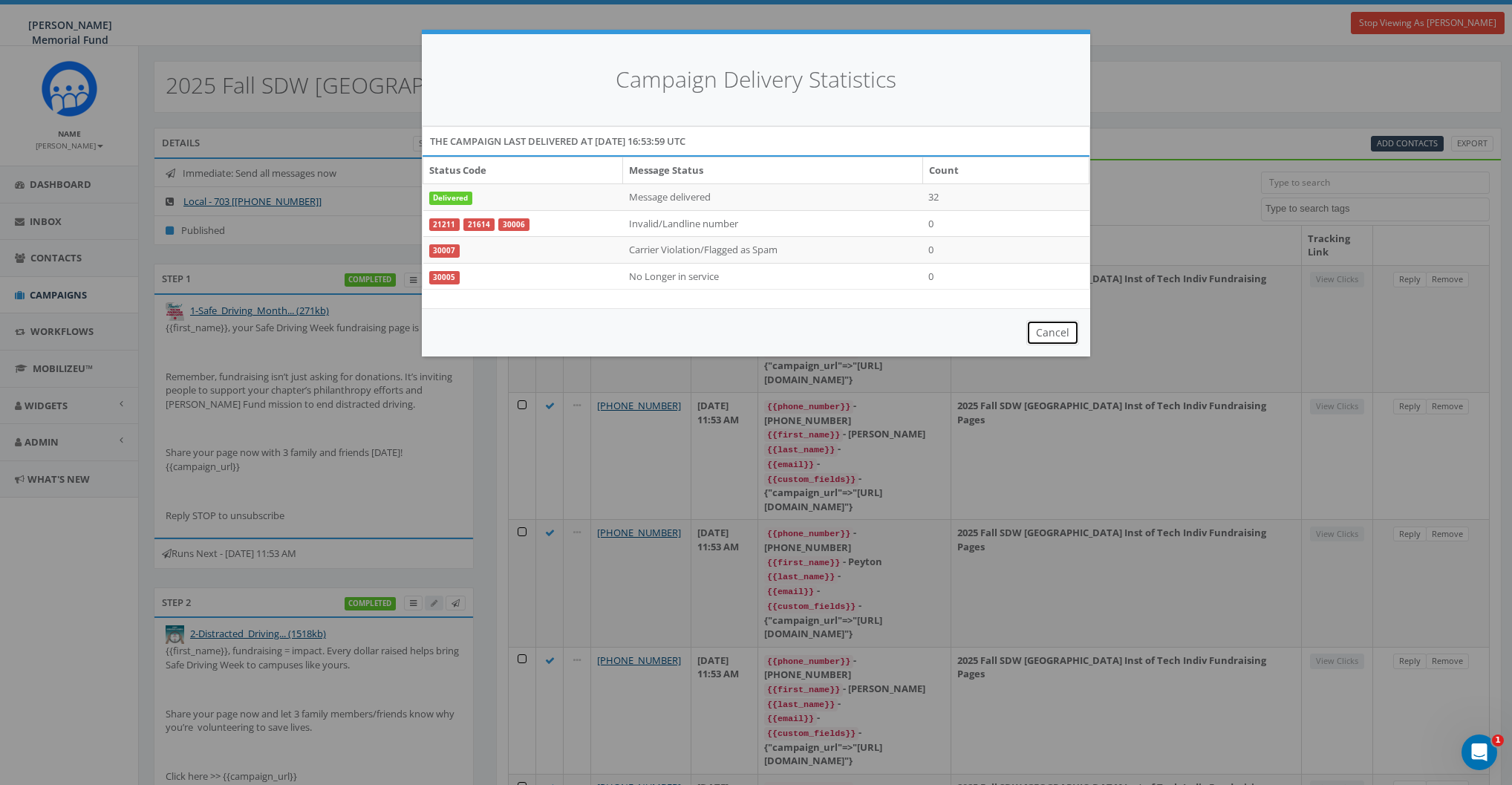
click at [1055, 327] on button "Cancel" at bounding box center [1053, 333] width 53 height 26
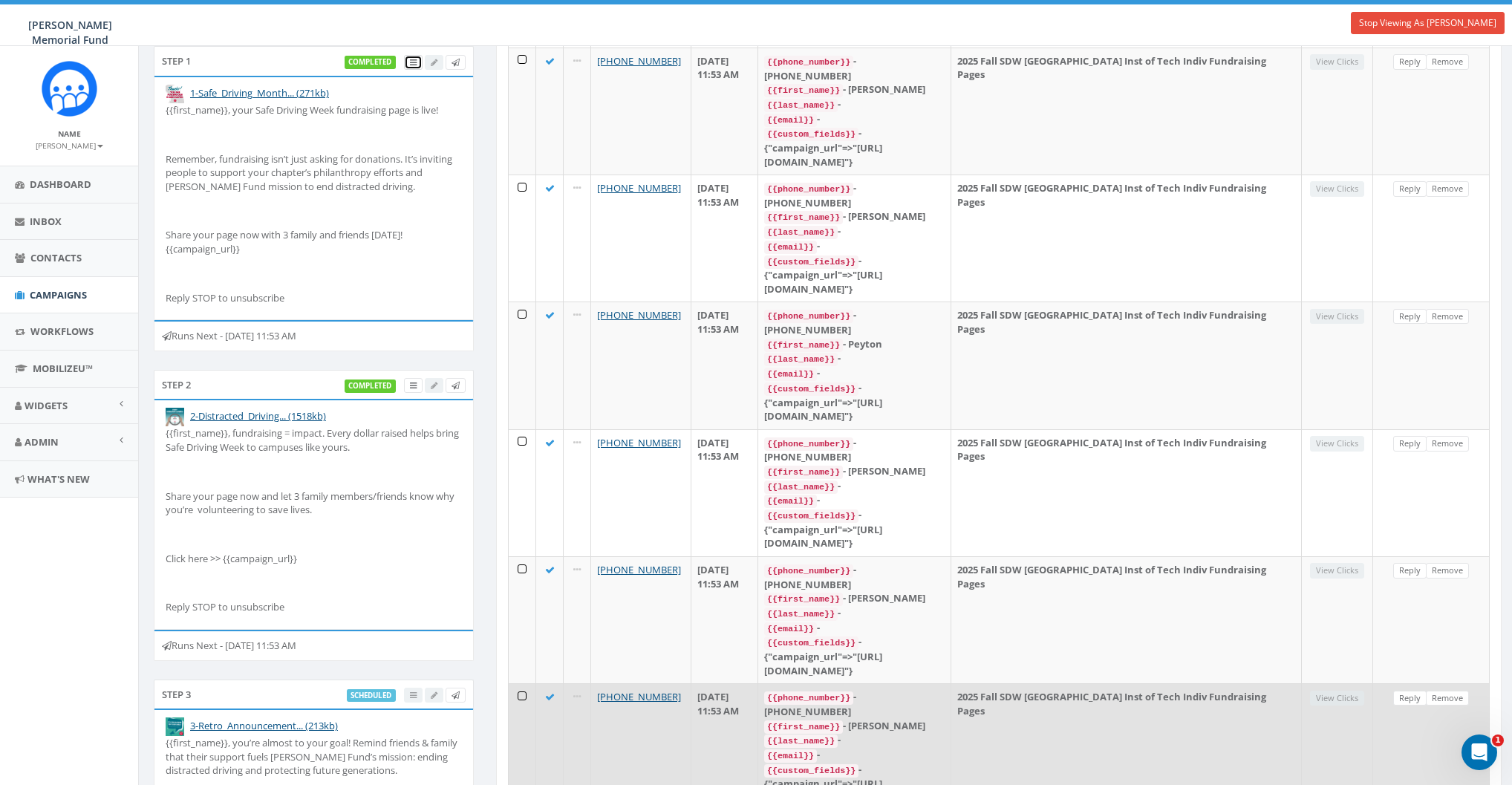
scroll to position [255, 0]
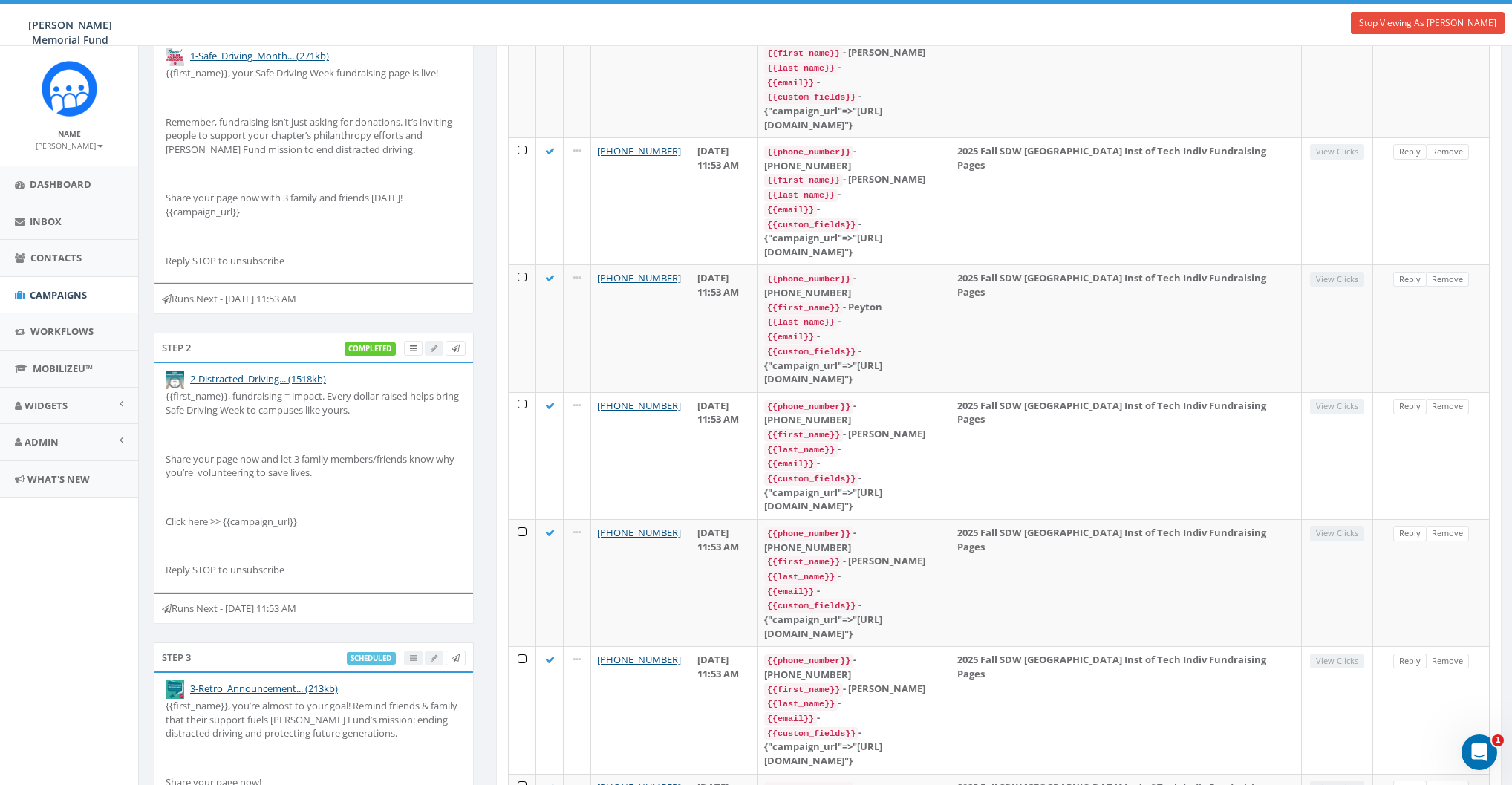
drag, startPoint x: 231, startPoint y: 606, endPoint x: 360, endPoint y: 606, distance: 129.0
click at [360, 606] on div "Runs Next - October 07, 2025 11:53 AM" at bounding box center [314, 608] width 320 height 32
click at [363, 356] on div "Step 2 completed" at bounding box center [314, 347] width 320 height 30
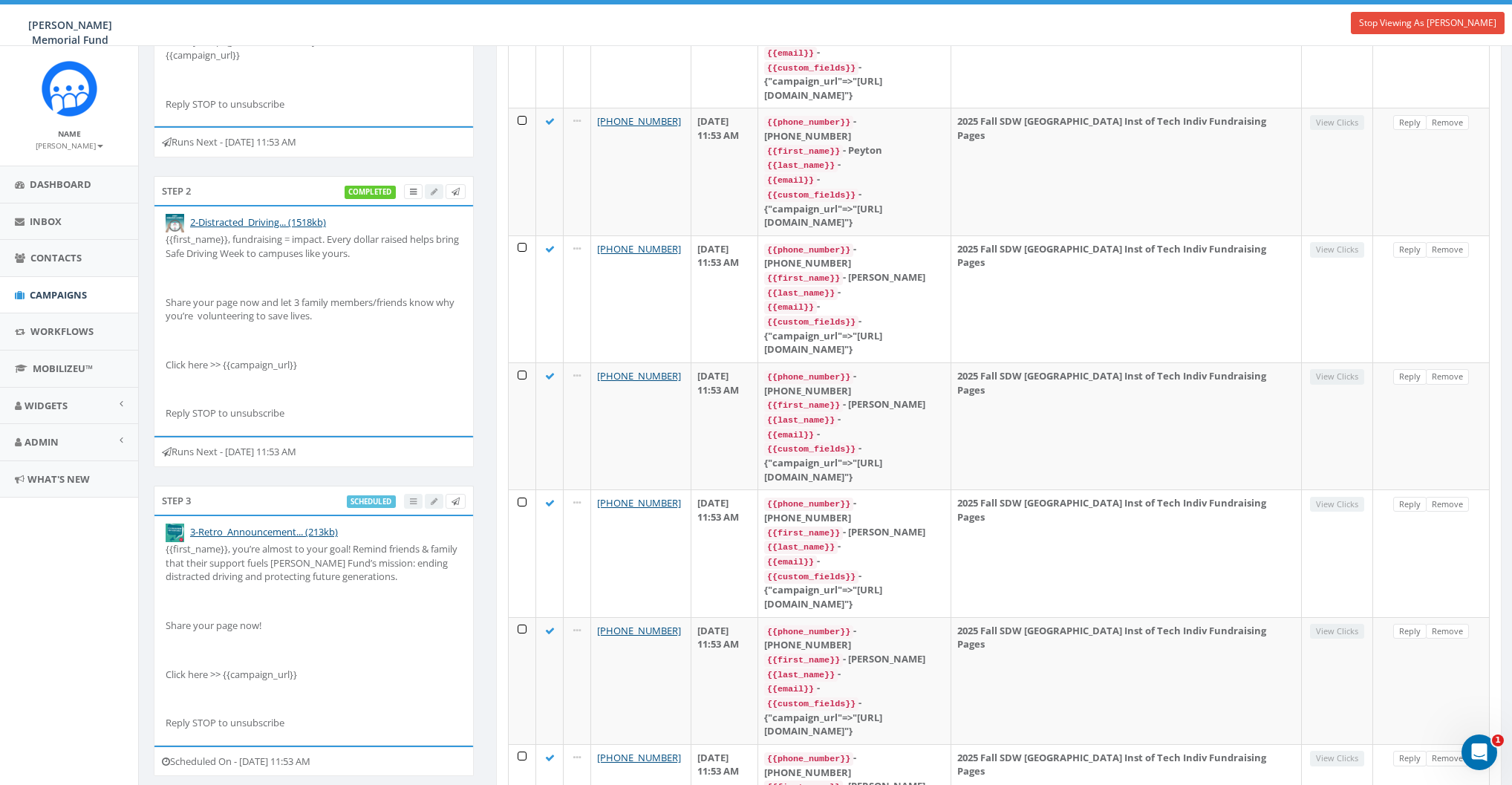
scroll to position [497, 0]
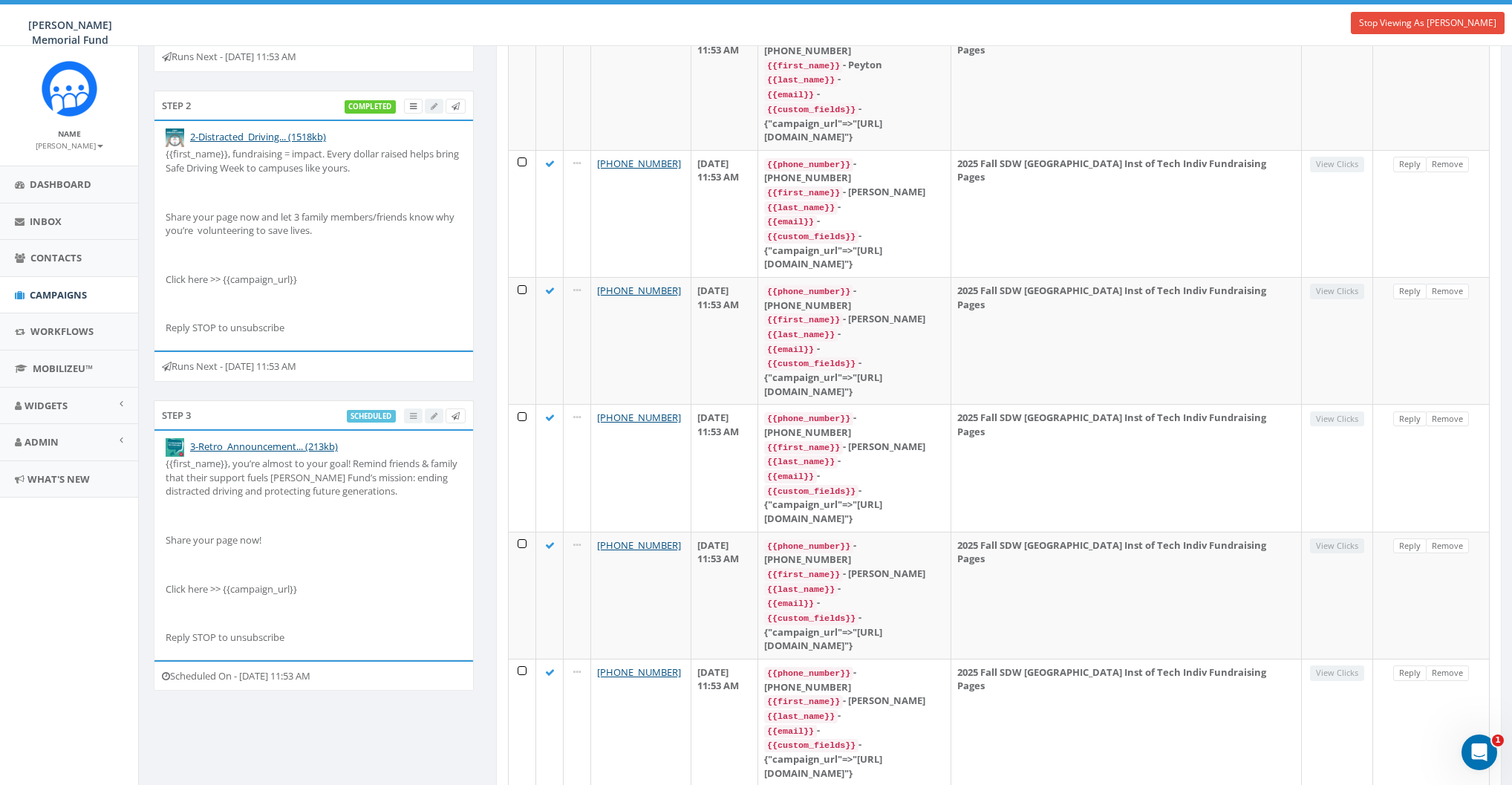
drag, startPoint x: 298, startPoint y: 671, endPoint x: 348, endPoint y: 667, distance: 50.2
click at [348, 667] on div "Scheduled On - October 07, 2025 11:53 AM" at bounding box center [314, 676] width 320 height 32
click at [297, 416] on div "Step 3 scheduled" at bounding box center [314, 415] width 320 height 30
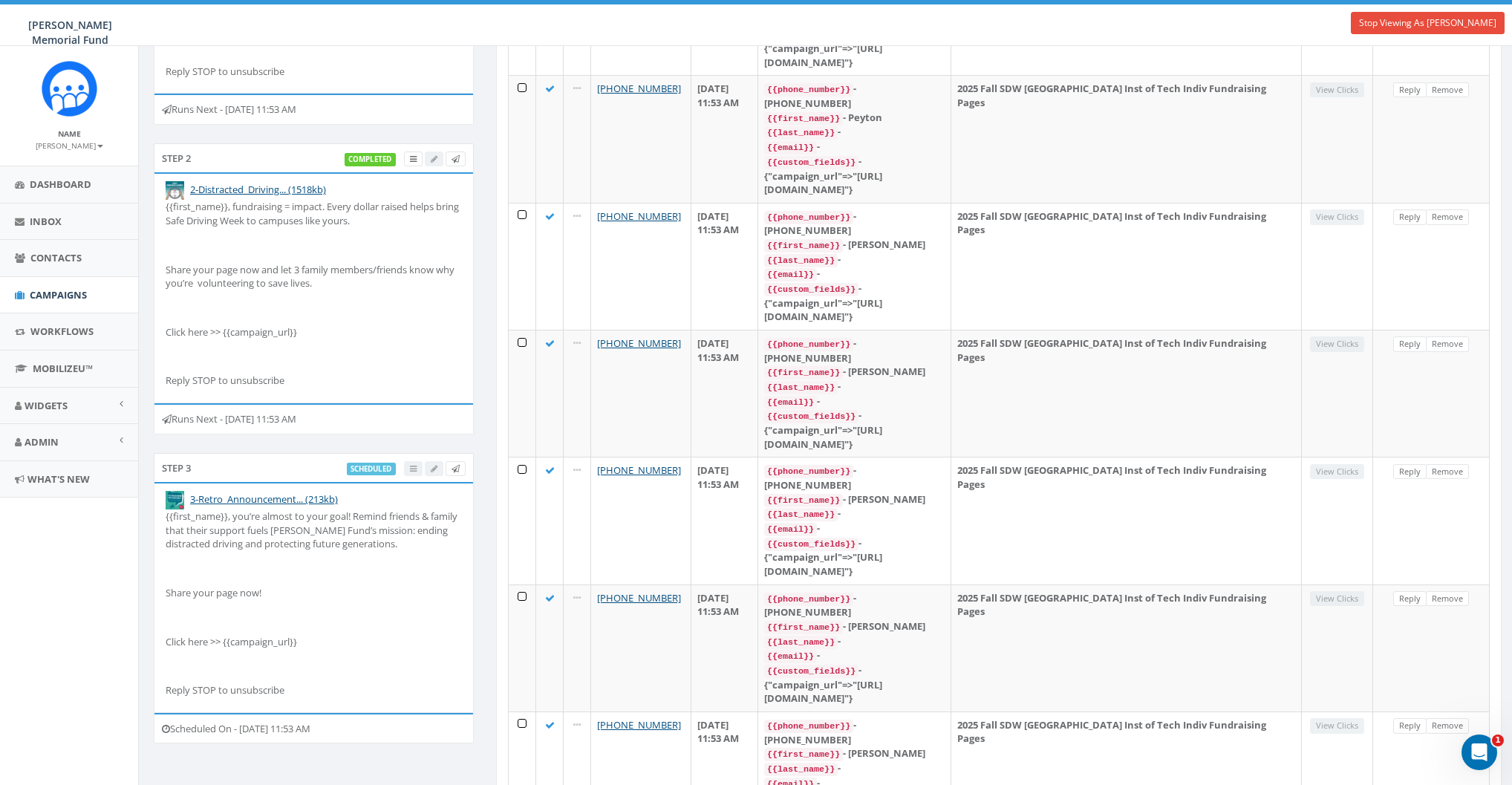
scroll to position [308, 0]
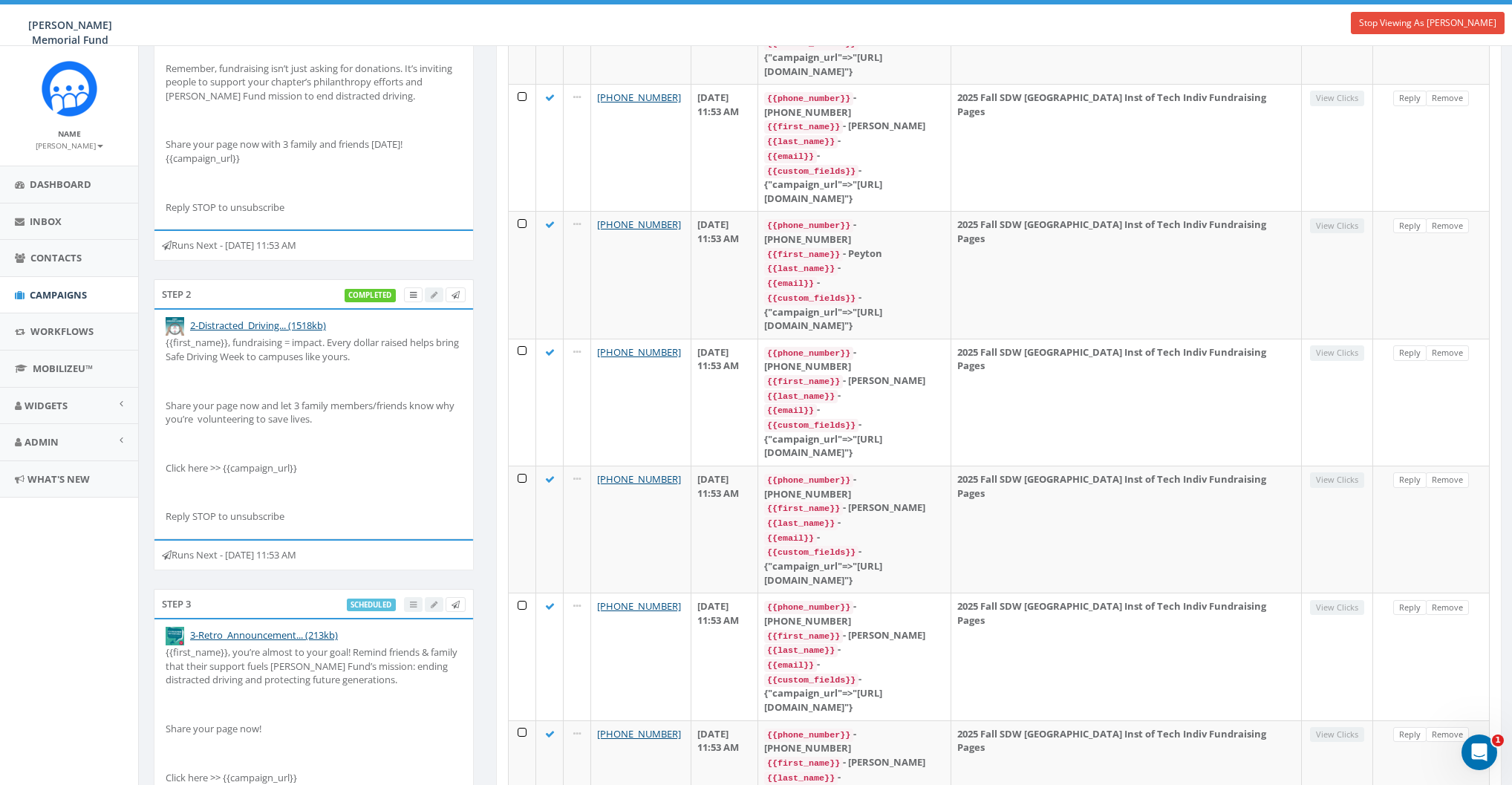
click at [284, 552] on div "Runs Next - October 07, 2025 11:53 AM" at bounding box center [314, 554] width 320 height 32
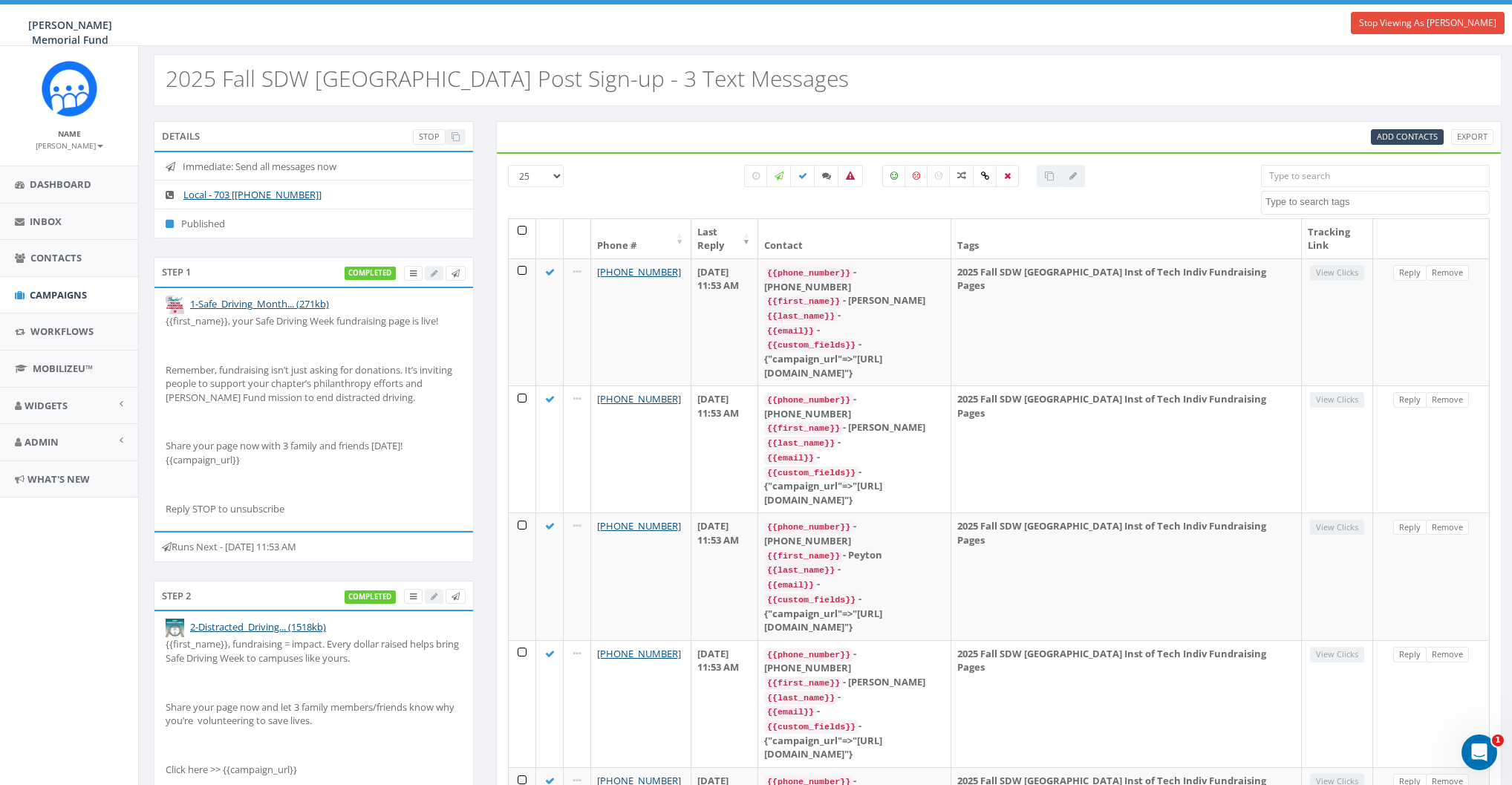
scroll to position [237, 0]
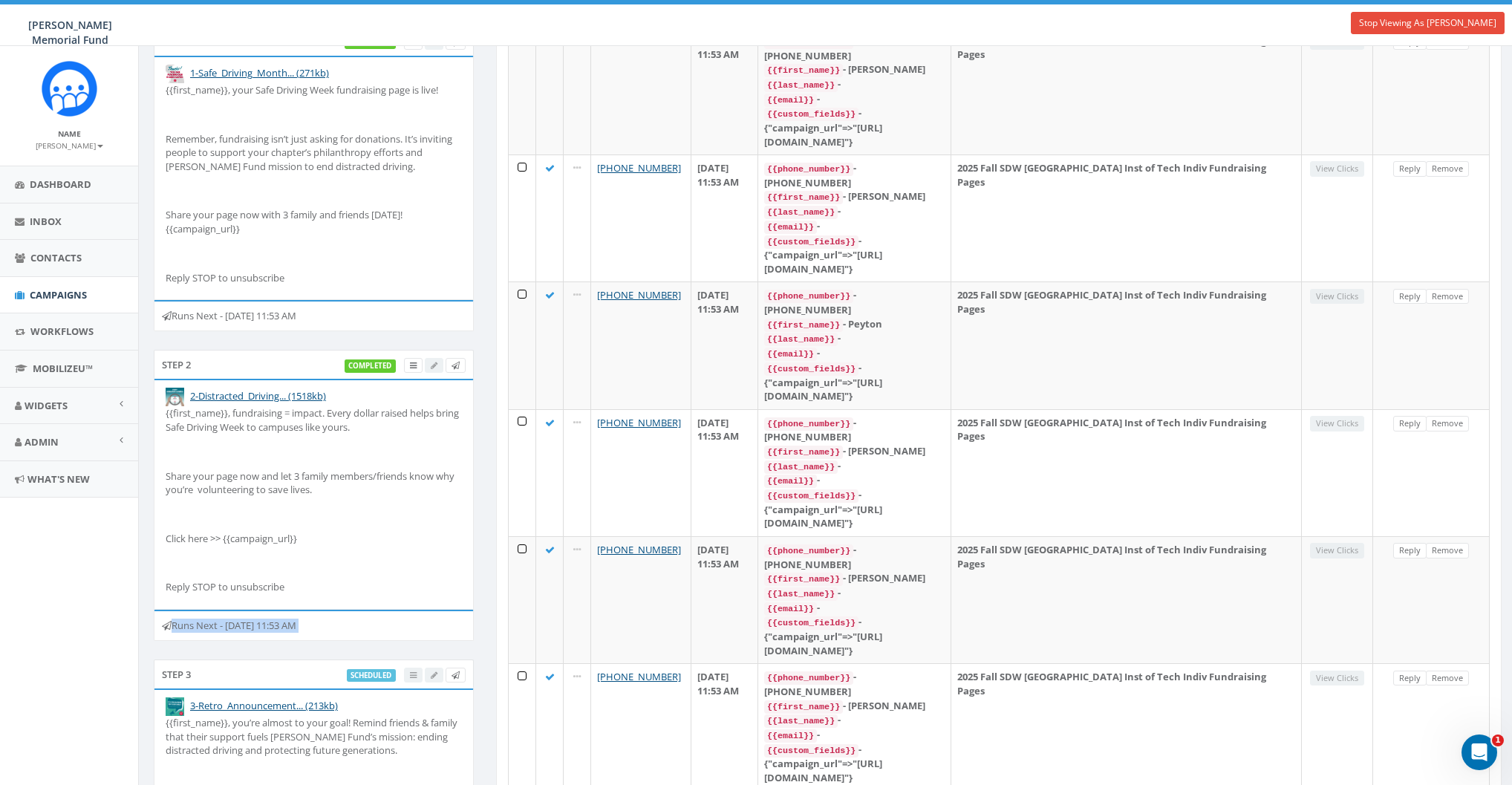
click at [278, 619] on div "Runs Next - October 07, 2025 11:53 AM" at bounding box center [314, 625] width 320 height 32
click at [273, 623] on div "Runs Next - October 07, 2025 11:53 AM" at bounding box center [314, 625] width 320 height 32
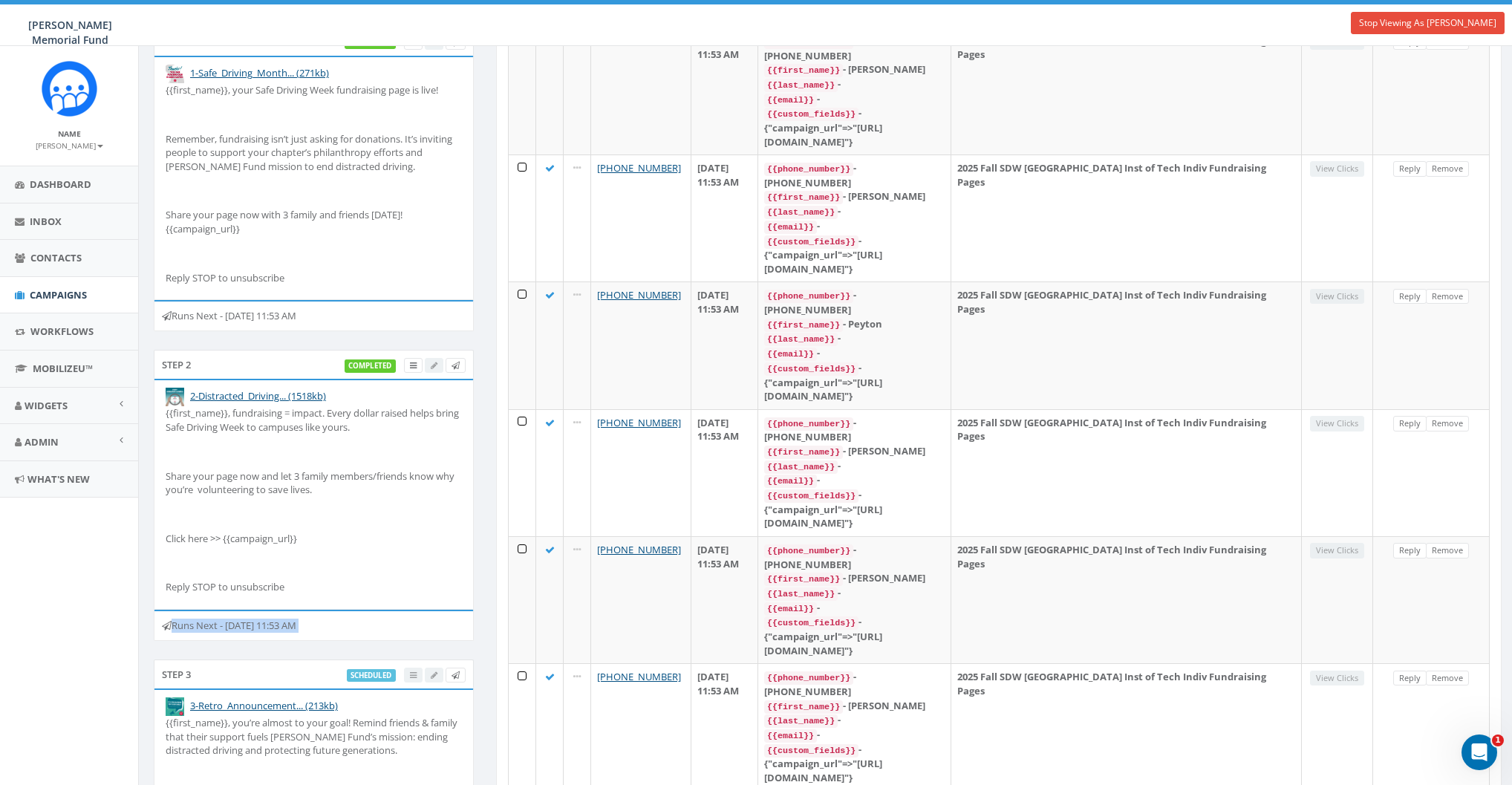
click at [272, 633] on div "Runs Next - October 07, 2025 11:53 AM" at bounding box center [314, 625] width 320 height 32
click at [277, 631] on div "Runs Next - October 07, 2025 11:53 AM" at bounding box center [314, 625] width 320 height 32
click at [281, 623] on div "Runs Next - October 07, 2025 11:53 AM" at bounding box center [314, 625] width 320 height 32
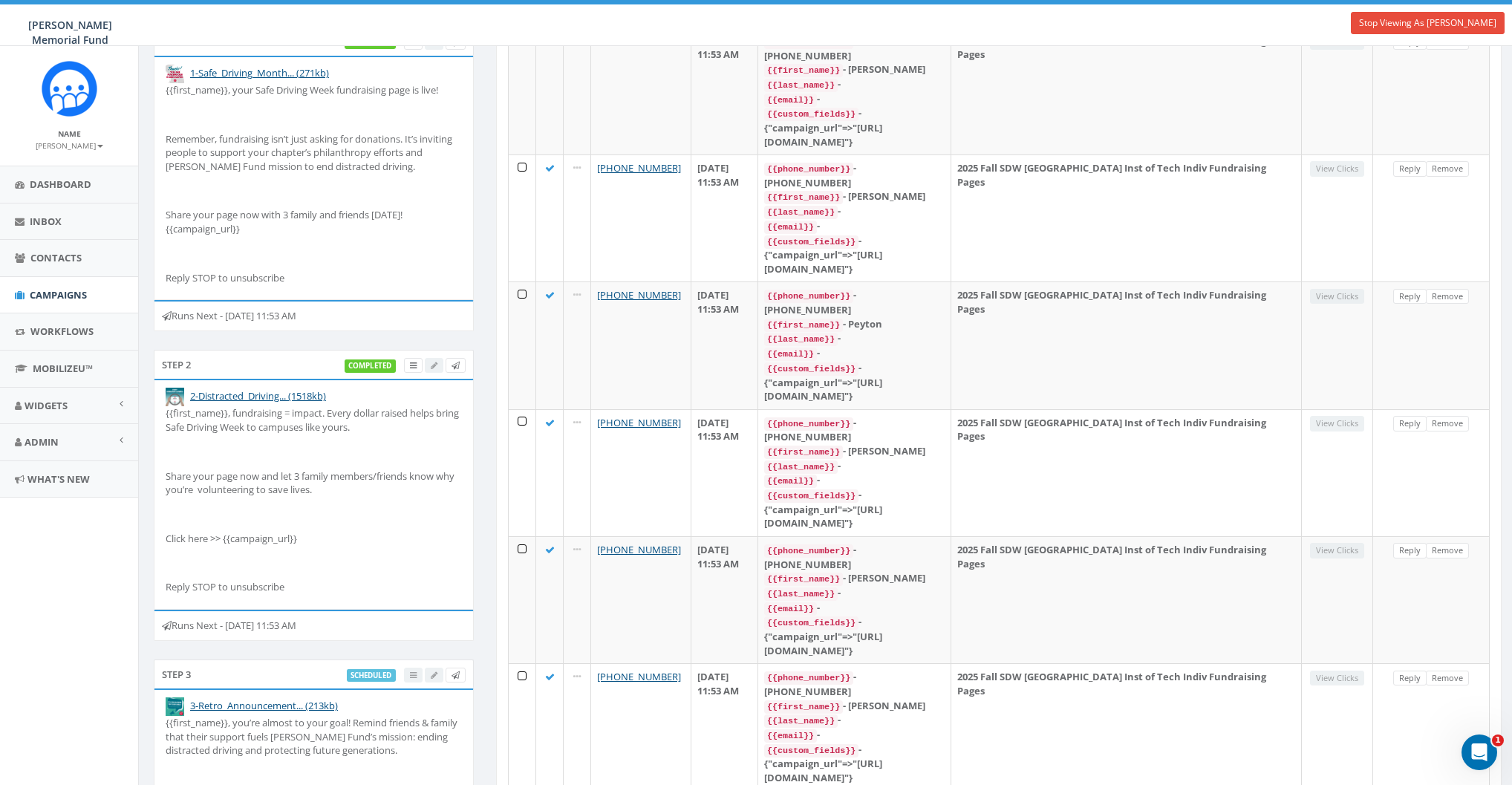
click at [273, 676] on div "Step 3 scheduled" at bounding box center [314, 674] width 320 height 30
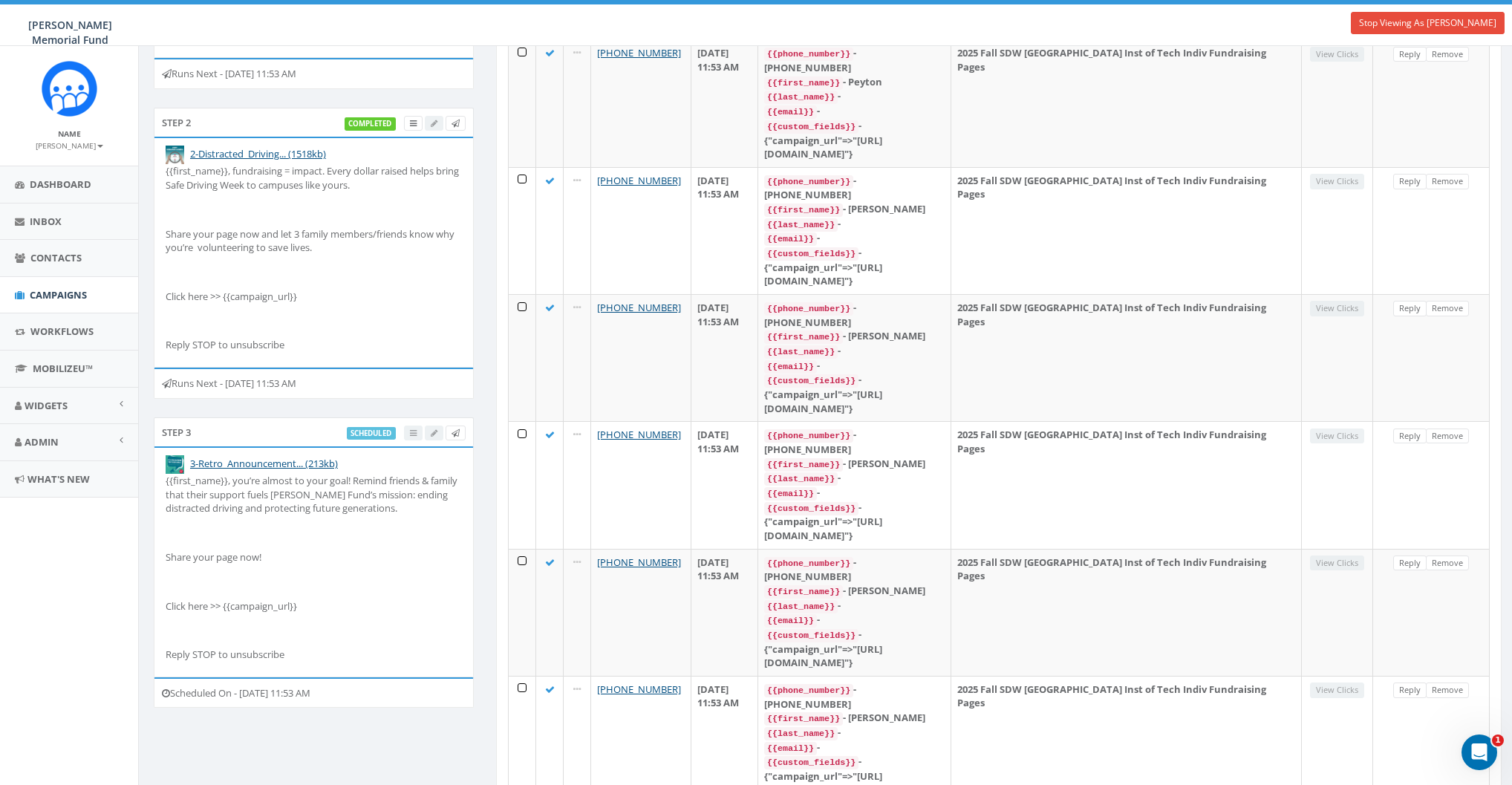
click at [276, 687] on div "Scheduled On - October 07, 2025 11:53 AM" at bounding box center [314, 693] width 320 height 32
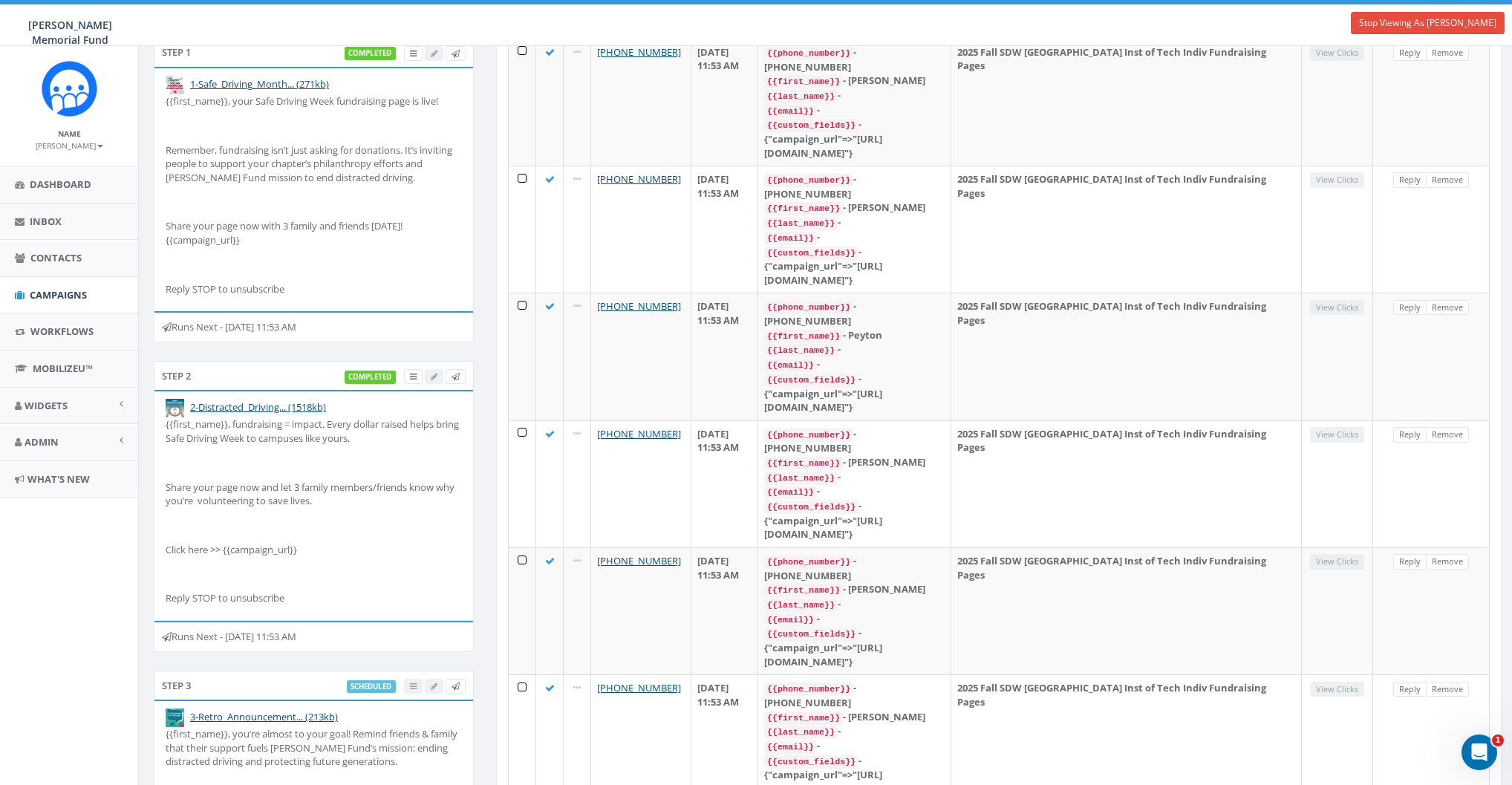
scroll to position [167, 0]
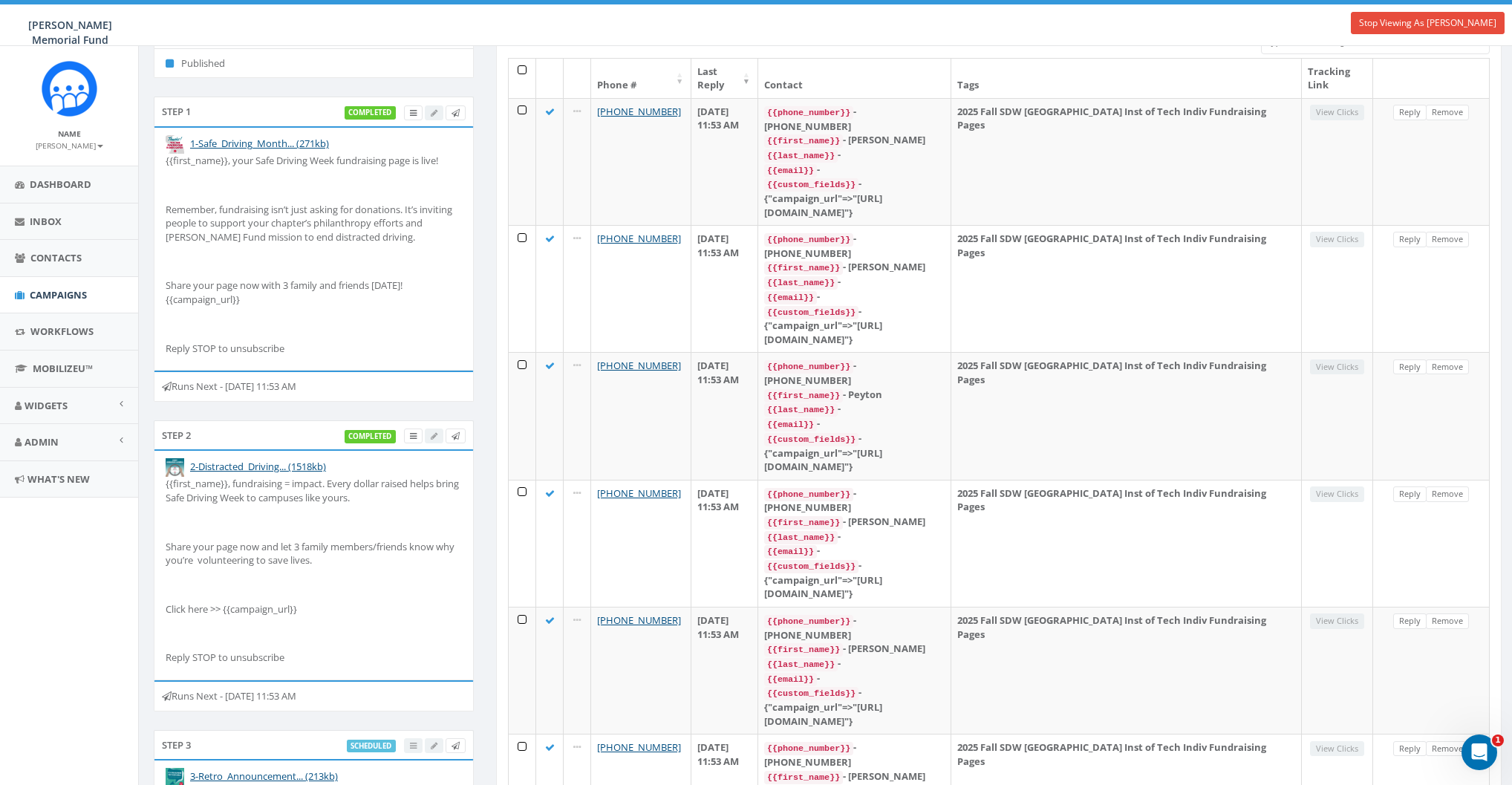
click at [273, 378] on div "Runs Next - October 05, 2025 11:53 AM" at bounding box center [314, 386] width 320 height 32
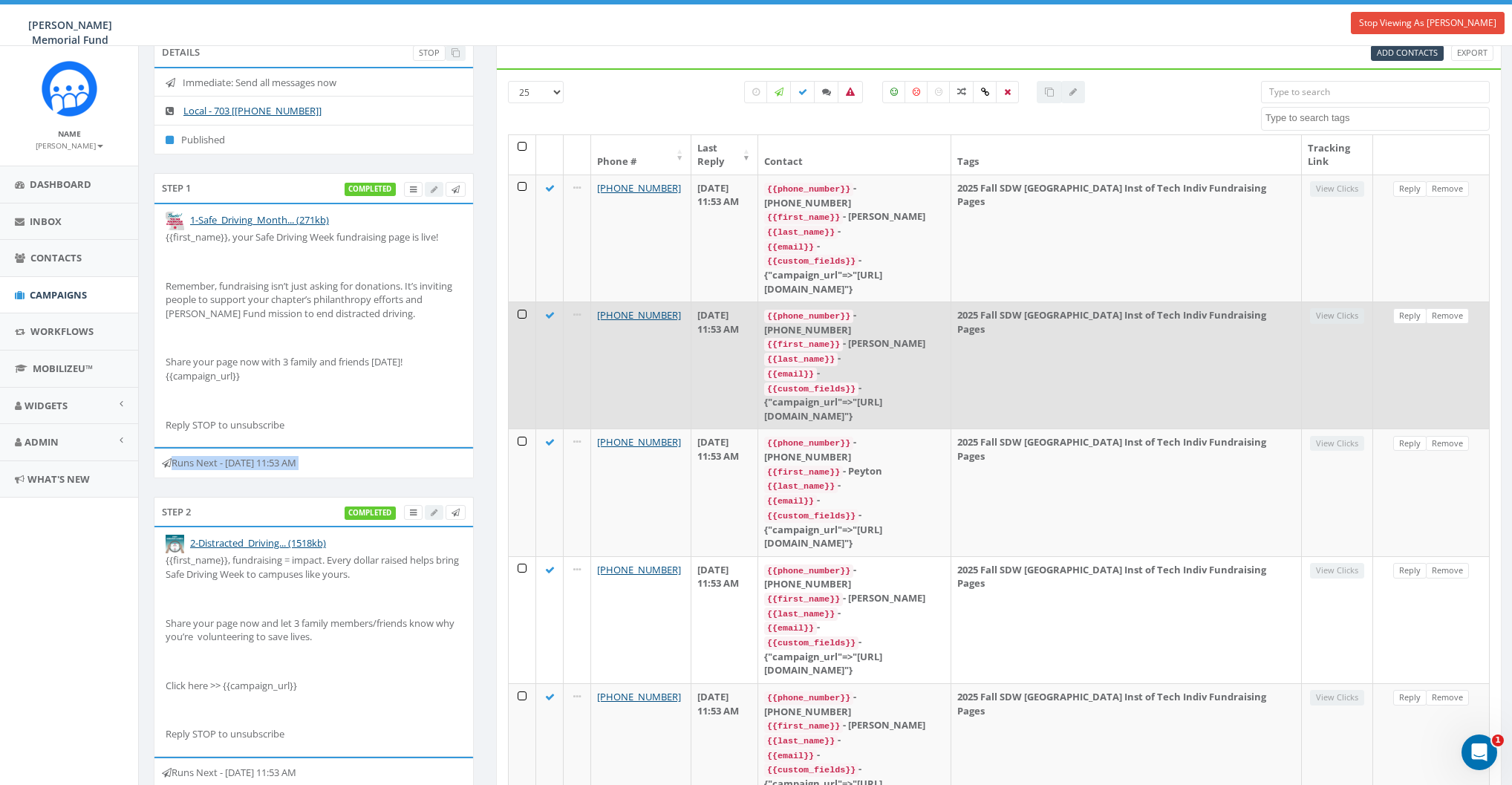
scroll to position [62, 0]
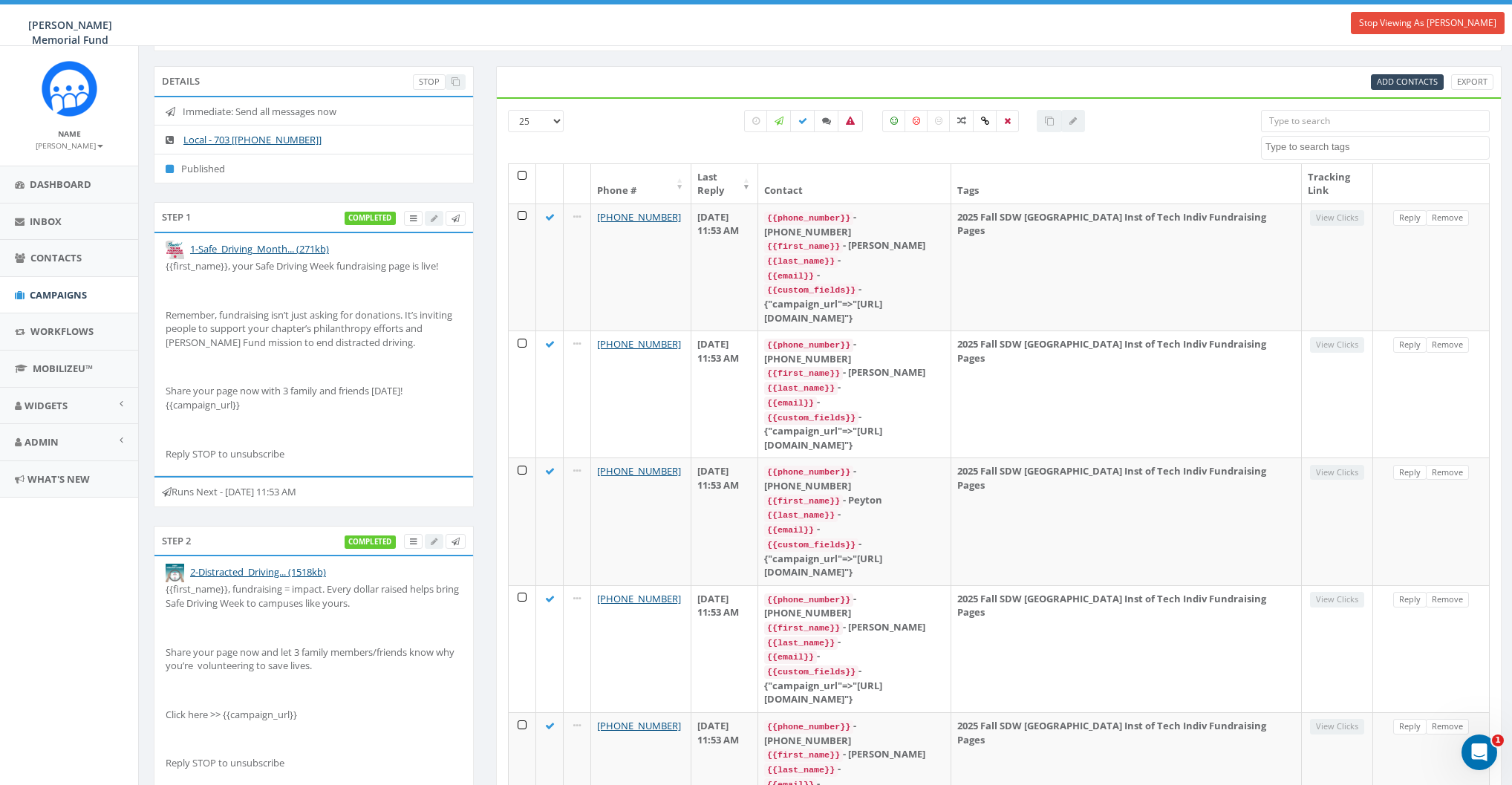
click at [667, 125] on div at bounding box center [915, 137] width 669 height 54
click at [280, 492] on div "Runs Next - October 05, 2025 11:53 AM" at bounding box center [314, 491] width 320 height 32
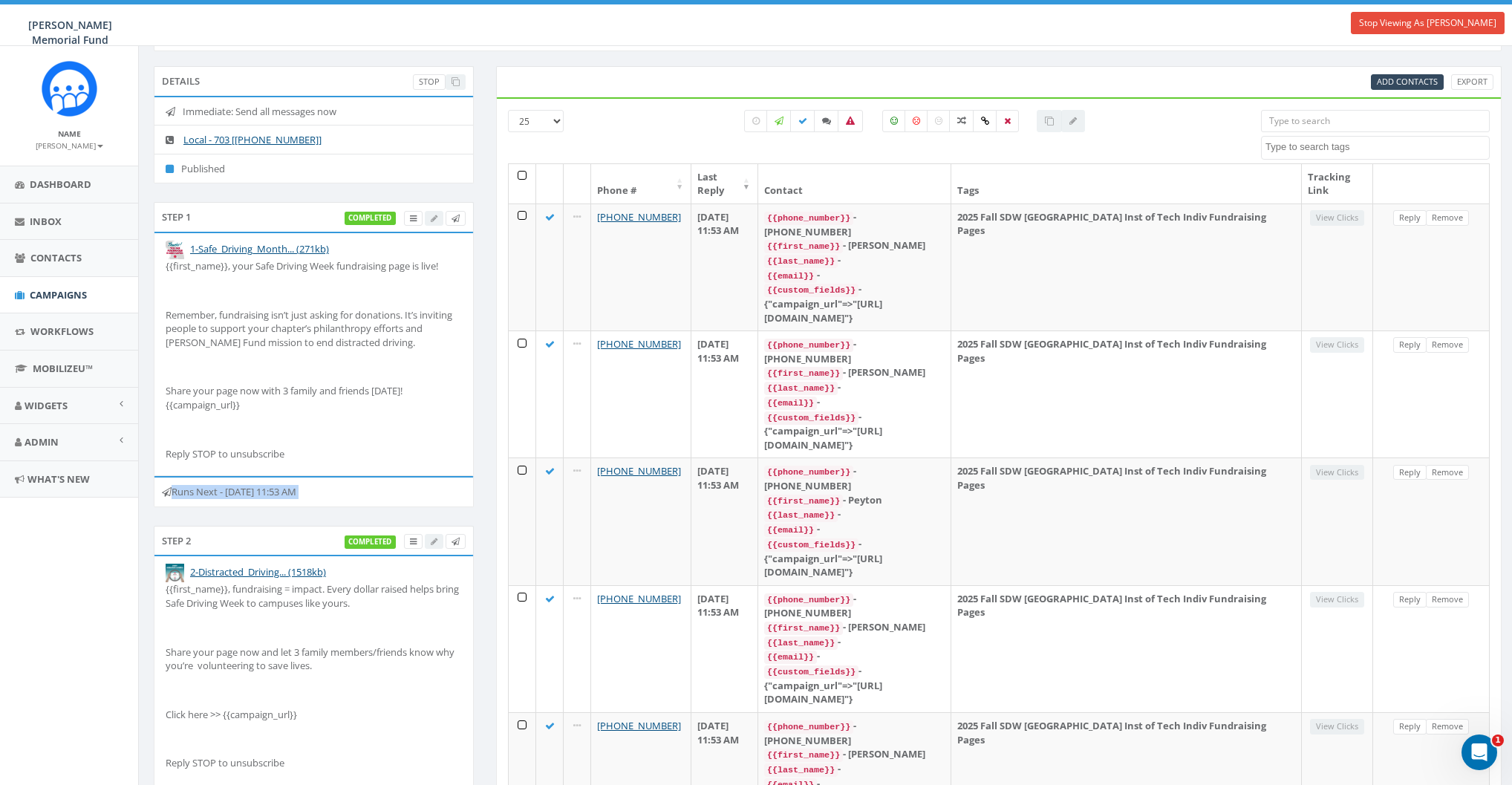
click at [253, 502] on div "Runs Next - October 05, 2025 11:53 AM" at bounding box center [314, 491] width 320 height 32
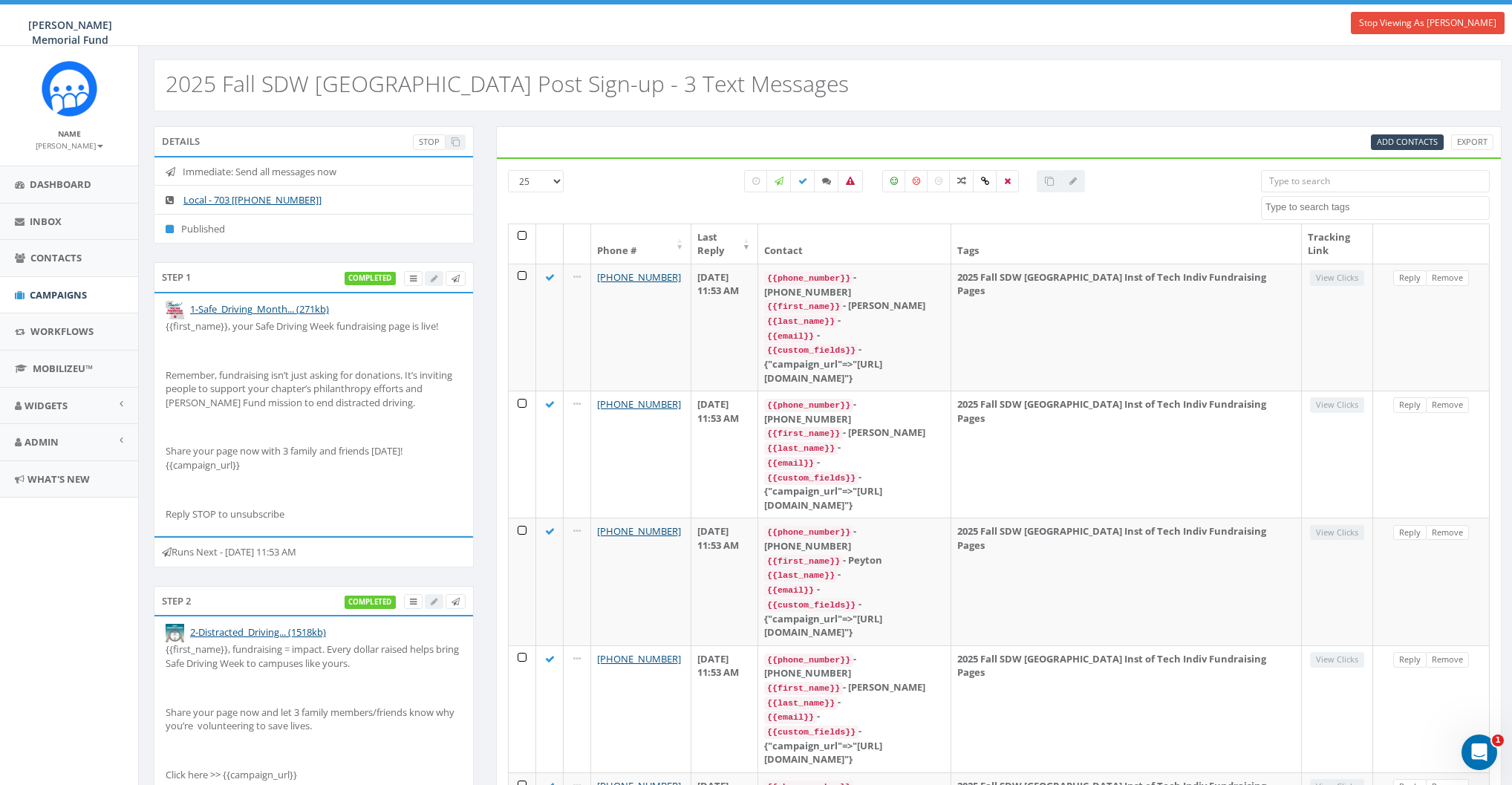
scroll to position [0, 0]
click at [73, 292] on span "Campaigns" at bounding box center [58, 295] width 57 height 14
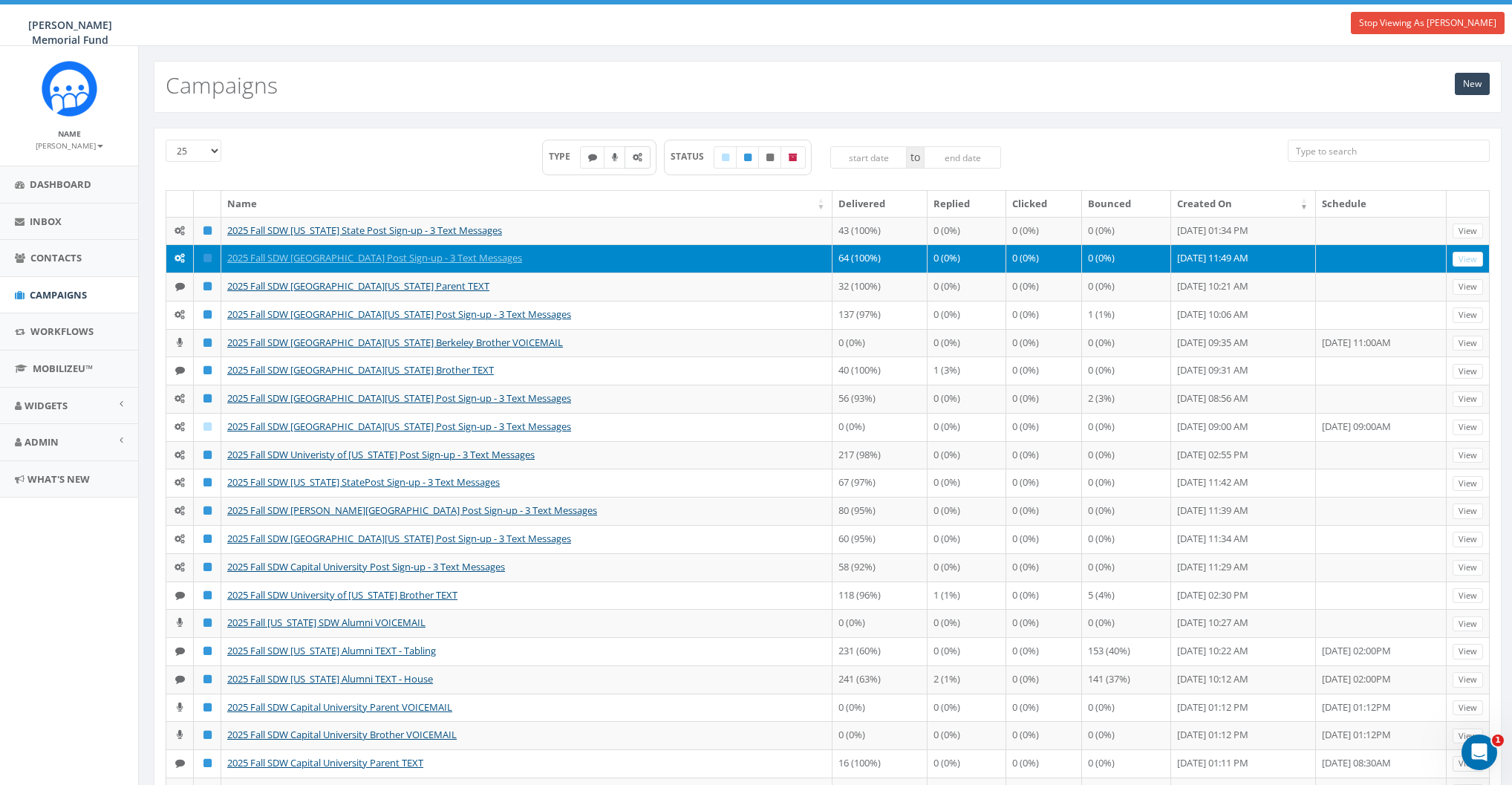
click at [635, 155] on icon at bounding box center [637, 157] width 9 height 9
checkbox input "true"
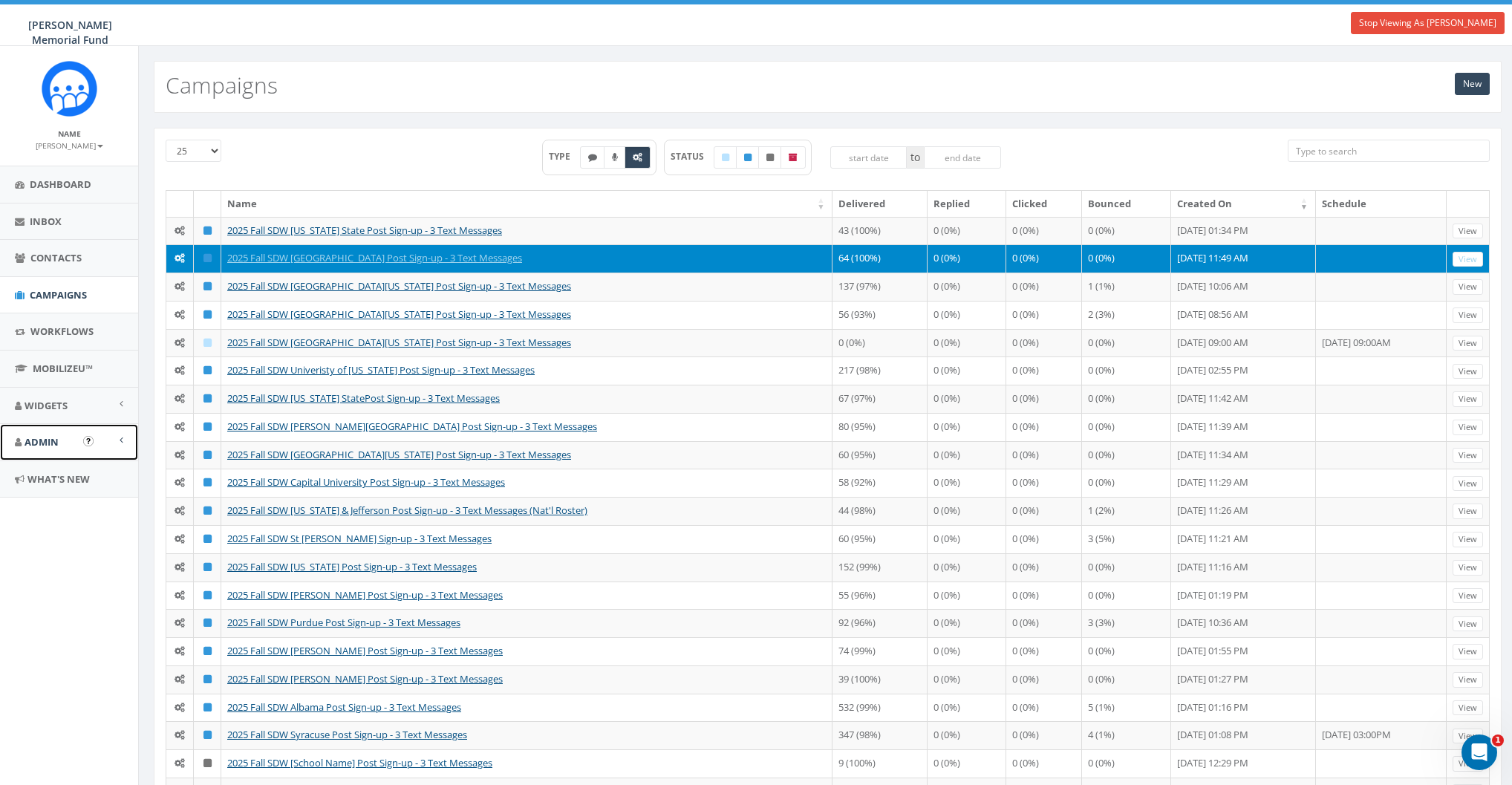
click at [44, 433] on link "Admin" at bounding box center [69, 442] width 138 height 37
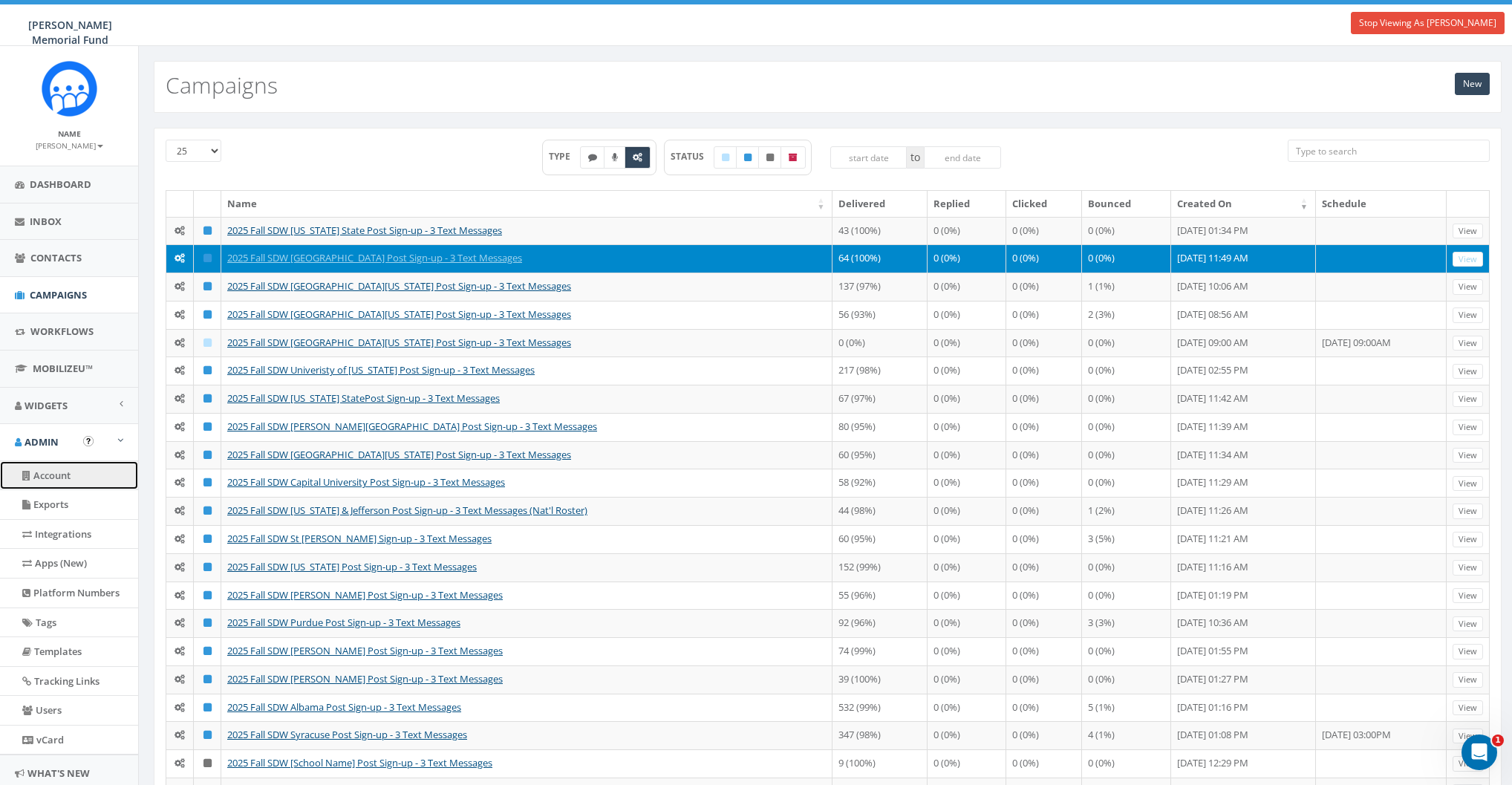
click at [54, 469] on link "Account" at bounding box center [69, 476] width 138 height 29
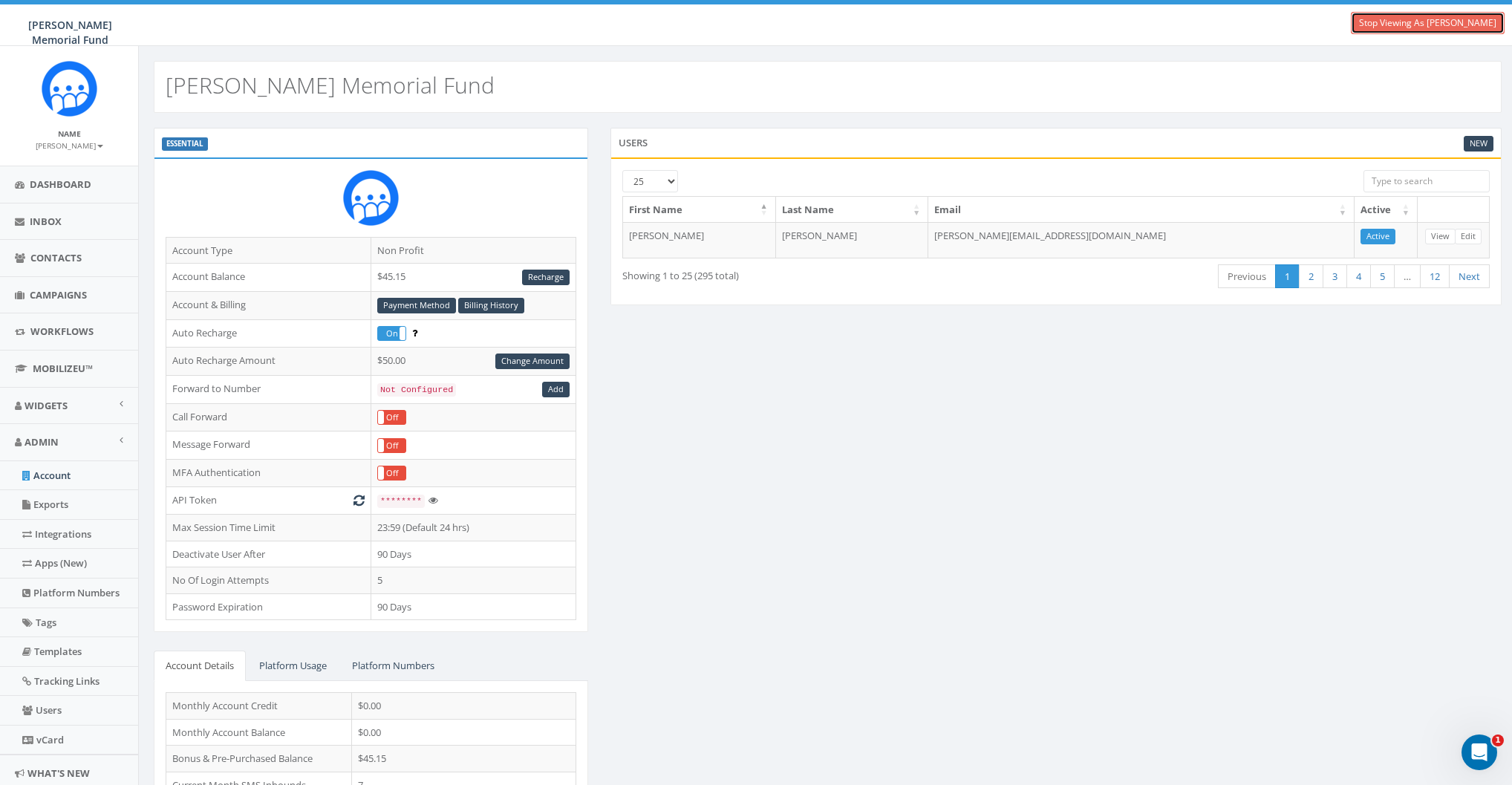
click at [1445, 14] on link "Stop Viewing As Jerry Watson" at bounding box center [1427, 23] width 154 height 22
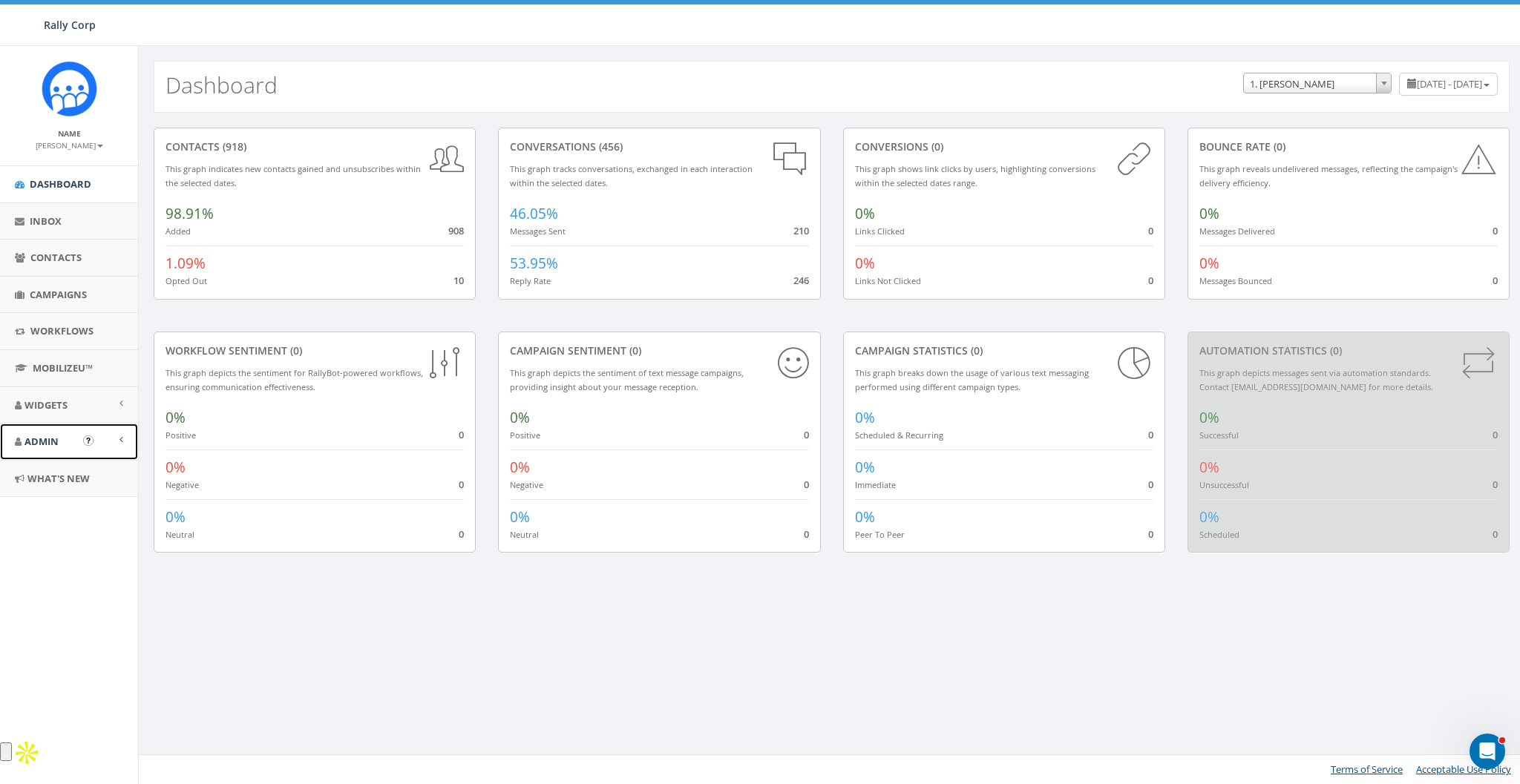
click at [19, 446] on link "Admin" at bounding box center [69, 441] width 138 height 37
